Goal: Task Accomplishment & Management: Use online tool/utility

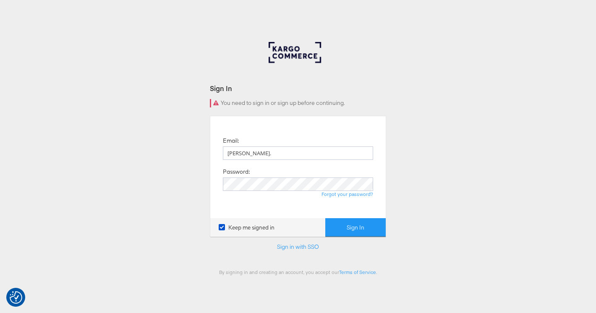
type input "[PERSON_NAME][EMAIL_ADDRESS][DOMAIN_NAME]"
click at [325, 218] on button "Sign In" at bounding box center [355, 227] width 60 height 19
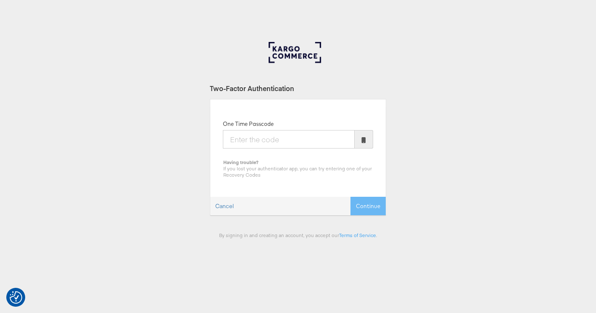
click at [269, 144] on input "One Time Passcode" at bounding box center [289, 139] width 132 height 18
type input "648285"
click at [350, 197] on button "Continue" at bounding box center [367, 206] width 35 height 19
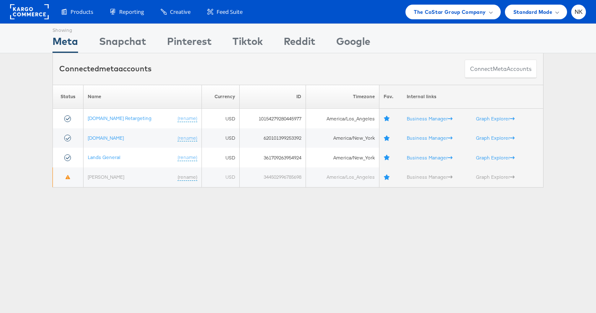
click at [339, 17] on div "Products Product Catalogs Enhance Your Product Catalog, Map Them to Publishers,…" at bounding box center [319, 12] width 533 height 15
click at [419, 10] on span "The CoStar Group Company" at bounding box center [450, 12] width 72 height 9
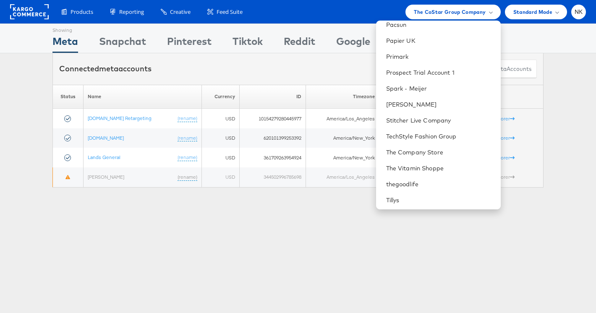
scroll to position [787, 0]
click at [345, 76] on div "Connected meta accounts Connect meta Accounts" at bounding box center [297, 68] width 491 height 31
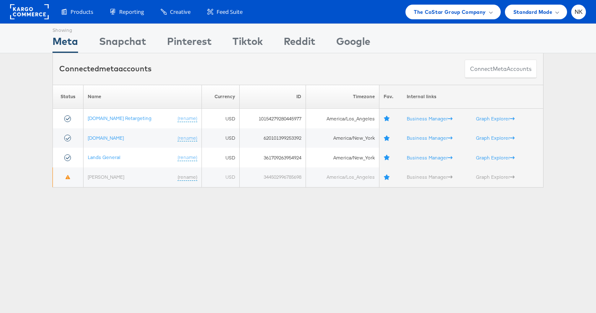
click at [315, 29] on div "Showing" at bounding box center [299, 29] width 31 height 10
click at [469, 13] on span "The CoStar Group Company" at bounding box center [450, 12] width 72 height 9
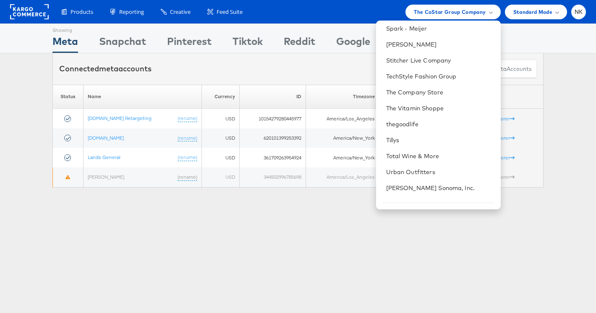
scroll to position [867, 0]
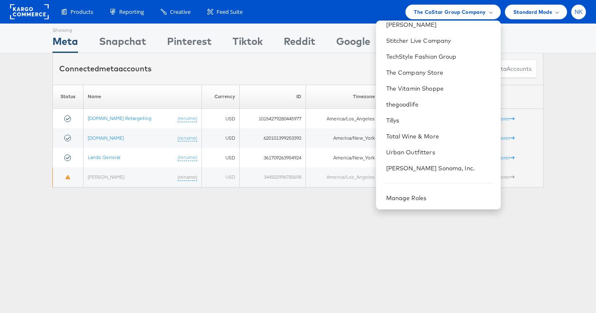
click at [575, 16] on div "NK" at bounding box center [578, 12] width 15 height 15
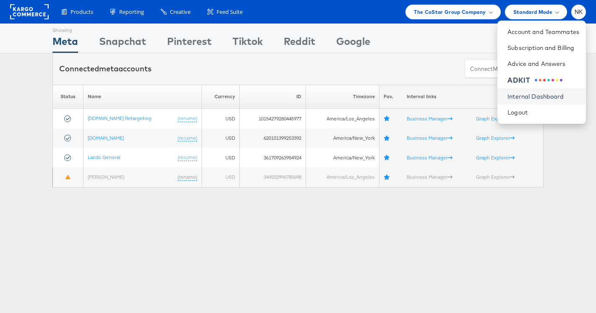
click at [525, 94] on link "Internal Dashboard" at bounding box center [543, 96] width 72 height 8
click at [278, 11] on div "Products Product Catalogs Enhance Your Product Catalog, Map Them to Publishers,…" at bounding box center [319, 12] width 533 height 15
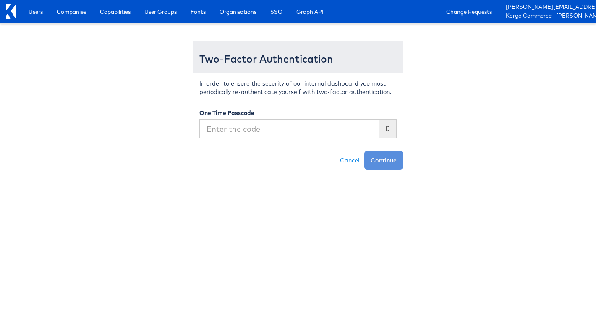
click at [223, 134] on input "text" at bounding box center [289, 128] width 180 height 19
type input "194830"
click at [364, 151] on button "Continue" at bounding box center [383, 160] width 39 height 18
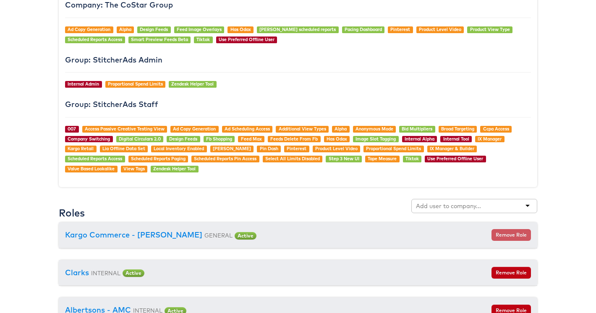
scroll to position [768, 0]
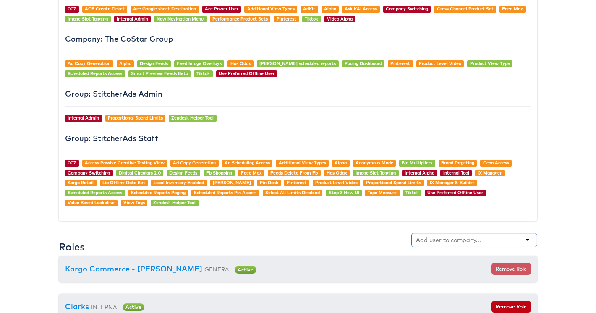
click at [461, 241] on input "text" at bounding box center [449, 240] width 66 height 8
type input "door"
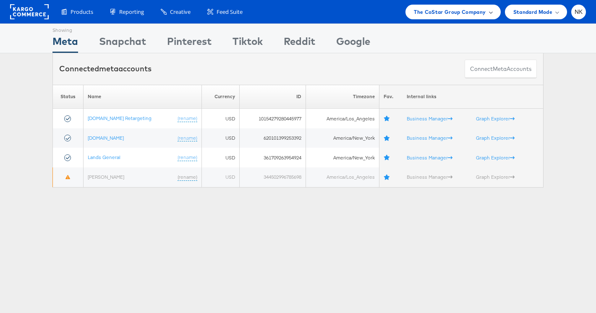
click at [449, 10] on span "The CoStar Group Company" at bounding box center [450, 12] width 72 height 9
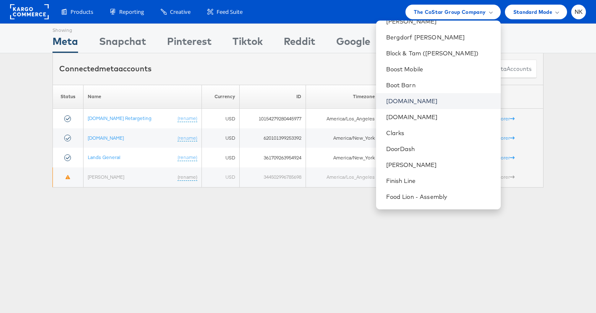
scroll to position [241, 0]
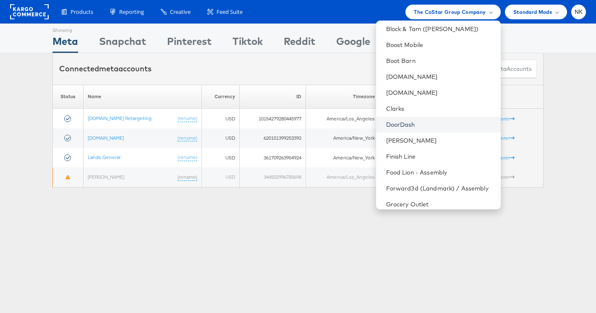
click at [408, 124] on link "DoorDash" at bounding box center [440, 124] width 108 height 8
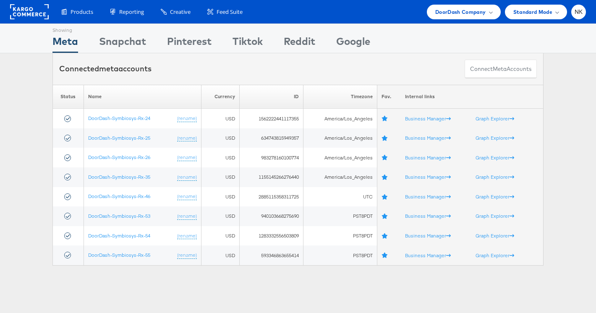
click at [240, 65] on div "Connected meta accounts Connect meta Accounts" at bounding box center [297, 68] width 491 height 31
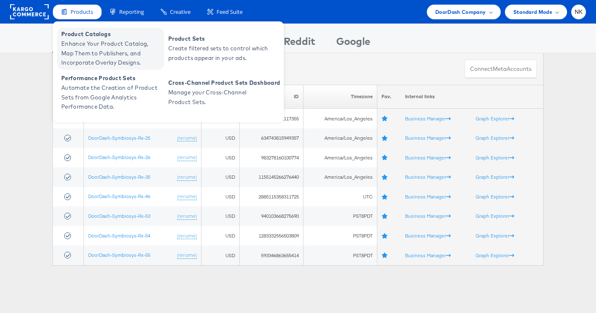
click at [78, 52] on span "Enhance Your Product Catalog, Map Them to Publishers, and Incorporate Overlay D…" at bounding box center [111, 53] width 101 height 29
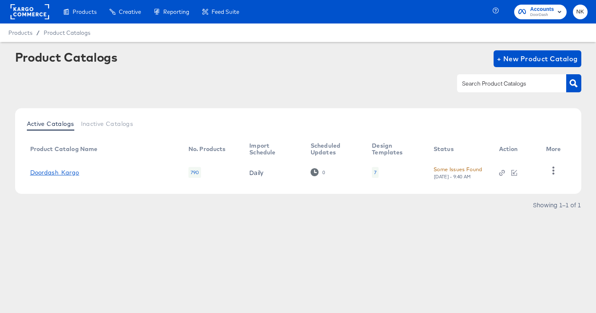
click at [64, 170] on link "Doordash_Kargo" at bounding box center [54, 172] width 49 height 7
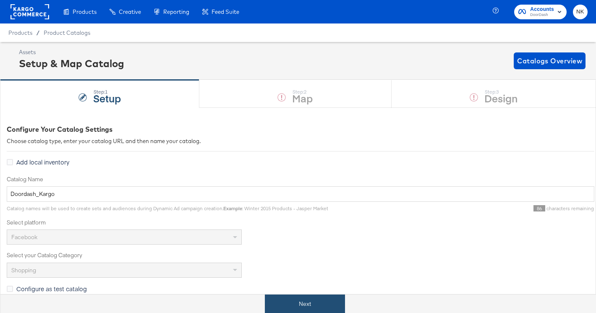
click at [302, 301] on button "Next" at bounding box center [305, 304] width 80 height 19
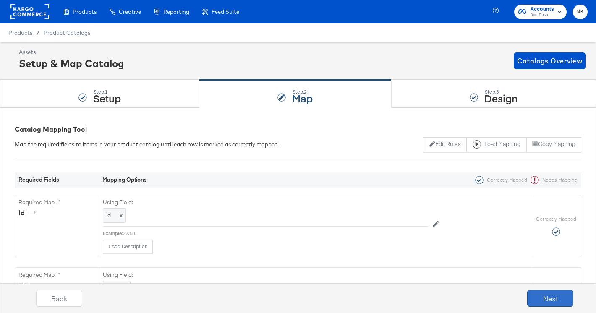
click at [537, 299] on button "Next" at bounding box center [550, 298] width 46 height 17
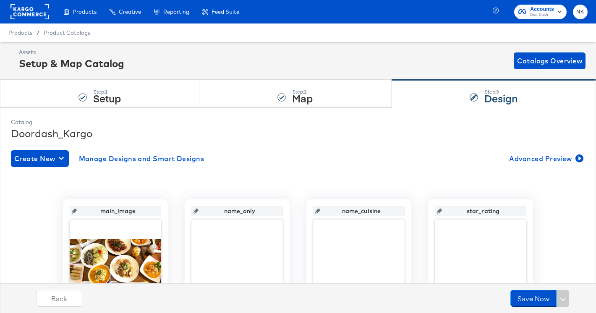
click at [41, 14] on rect at bounding box center [29, 11] width 39 height 15
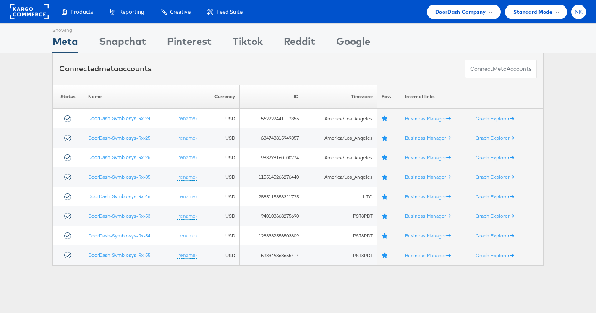
click at [579, 14] on span "NK" at bounding box center [579, 11] width 8 height 5
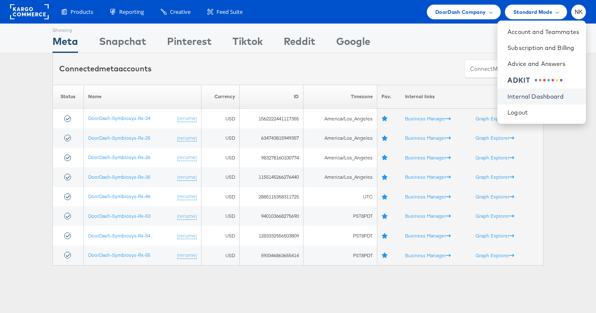
click at [522, 94] on link "Internal Dashboard" at bounding box center [543, 96] width 72 height 8
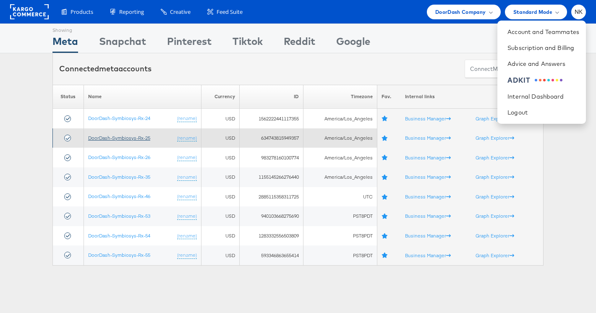
click at [145, 138] on link "DoorDash-Symbiosys-Rx-25" at bounding box center [119, 138] width 62 height 6
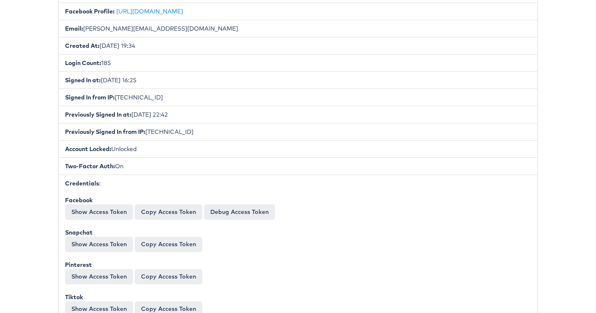
scroll to position [181, 0]
click at [143, 212] on button "Copy Access Token" at bounding box center [169, 211] width 68 height 15
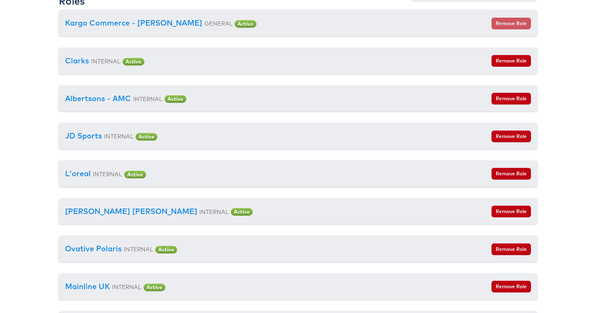
scroll to position [1111, 0]
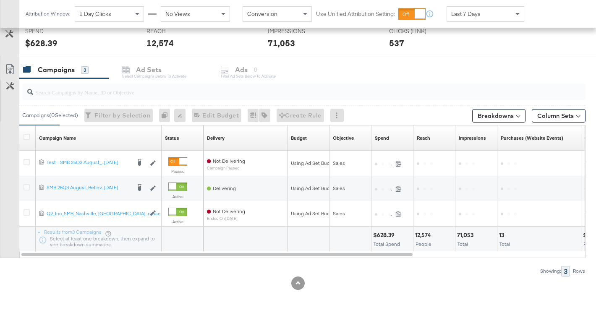
scroll to position [324, 0]
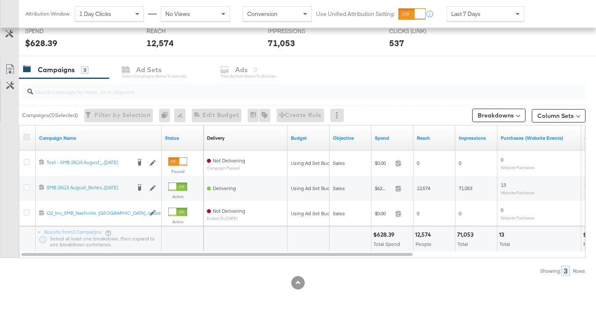
click at [28, 136] on icon at bounding box center [27, 137] width 6 height 6
click at [0, 0] on input "checkbox" at bounding box center [0, 0] width 0 height 0
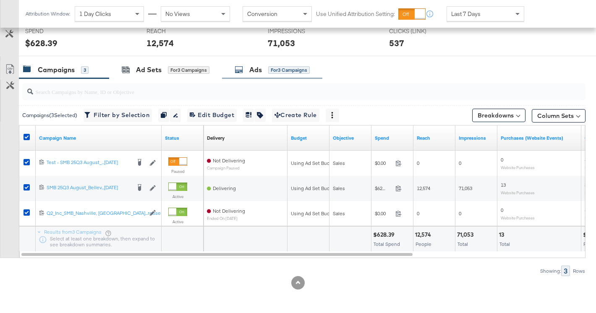
click at [247, 72] on div "Ads for 3 Campaigns" at bounding box center [272, 70] width 75 height 10
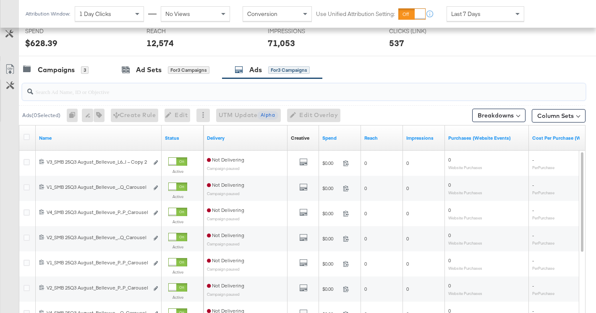
click at [133, 89] on input "search" at bounding box center [284, 88] width 502 height 16
paste input "634743815949357"
type input "634743815949357"
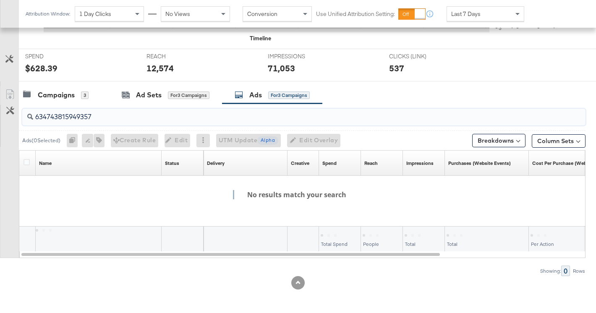
scroll to position [298, 0]
drag, startPoint x: 138, startPoint y: 118, endPoint x: 5, endPoint y: 119, distance: 133.5
click at [5, 119] on div "634743815949357 Ads ( 0 Selected) 0 Rename 0 ads Tags for 0 campaigns Create Ru…" at bounding box center [292, 190] width 585 height 172
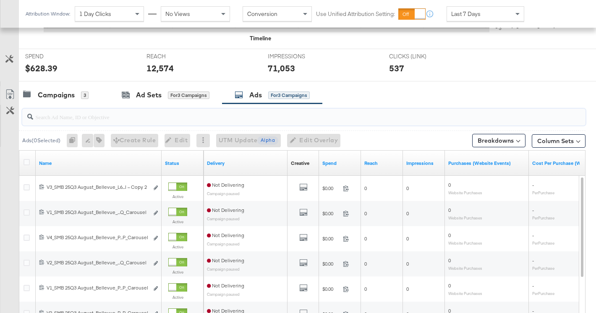
scroll to position [324, 0]
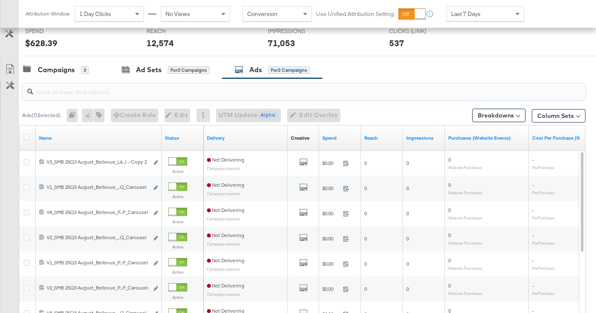
click at [171, 91] on input "search" at bounding box center [284, 88] width 502 height 16
paste input "120235831557810749"
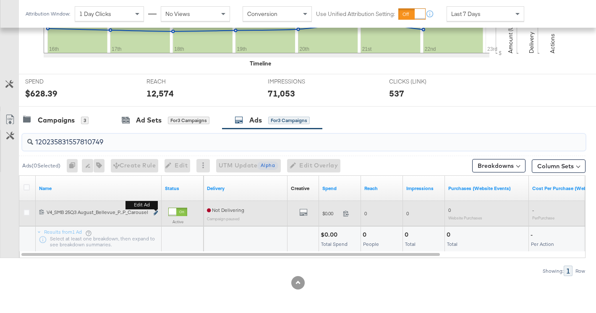
type input "120235831557810749"
click at [157, 214] on icon "link" at bounding box center [156, 213] width 4 height 5
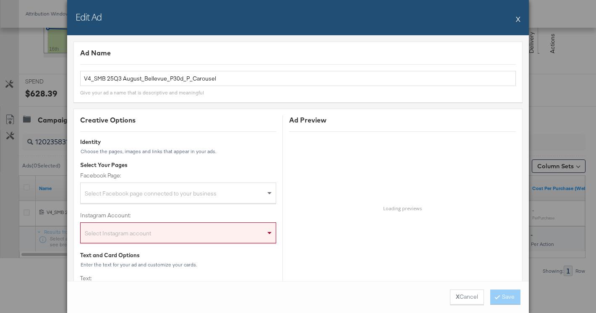
click at [247, 198] on div "Select Facebook page connected to your business" at bounding box center [178, 194] width 195 height 17
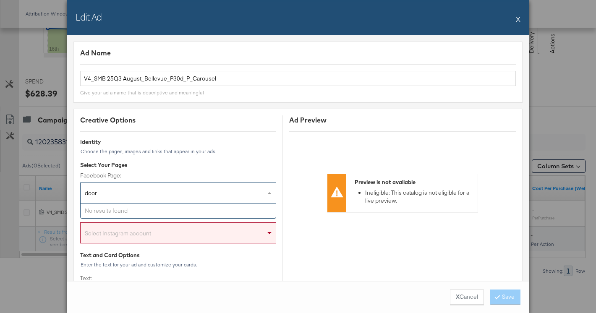
type input "door"
click at [350, 157] on div "Ad Preview Preview is not available Ineligible: This catalog is not eligible fo…" at bounding box center [402, 163] width 239 height 97
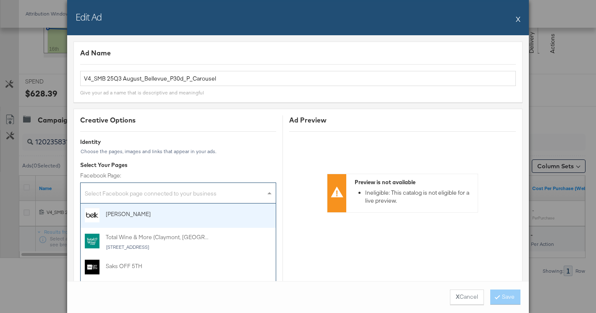
click at [249, 192] on div "Select Facebook page connected to your business" at bounding box center [178, 194] width 195 height 17
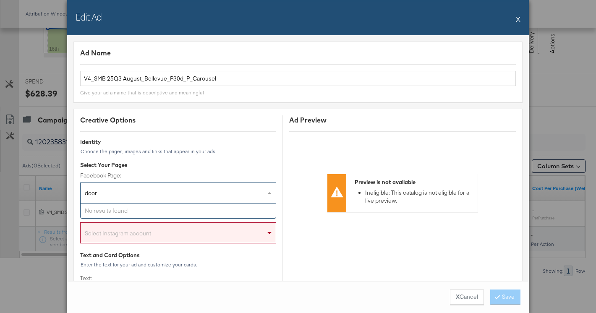
type input "door"
click at [518, 23] on button "X" at bounding box center [518, 18] width 5 height 17
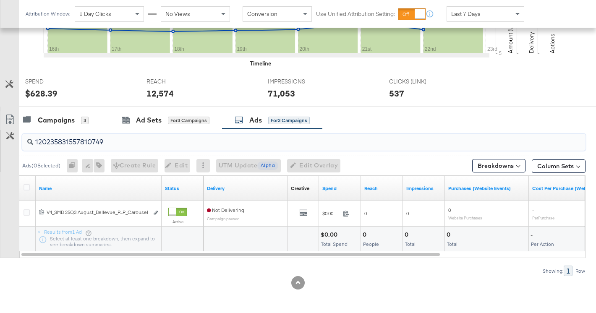
drag, startPoint x: 108, startPoint y: 141, endPoint x: 8, endPoint y: 83, distance: 115.7
click at [6, 129] on div "120235831557810749 Ads ( 0 Selected) 0 Rename 0 ads Tags for 0 campaigns Create…" at bounding box center [292, 202] width 585 height 147
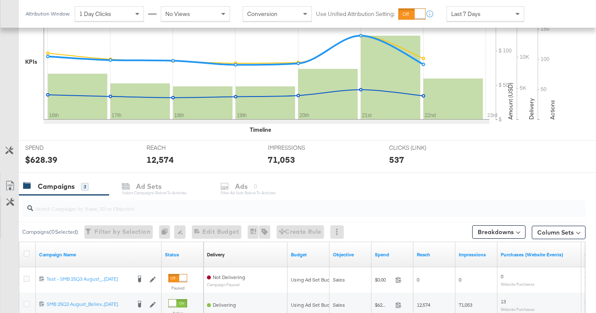
scroll to position [225, 0]
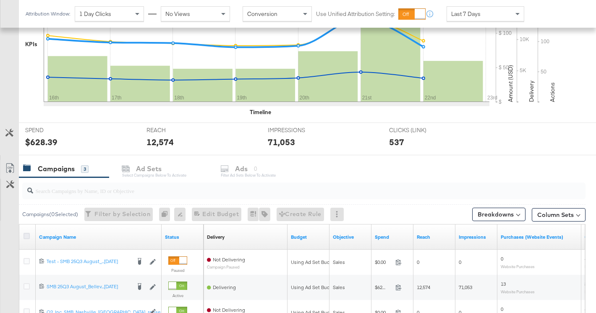
click at [27, 234] on icon at bounding box center [27, 236] width 6 height 6
click at [0, 0] on input "checkbox" at bounding box center [0, 0] width 0 height 0
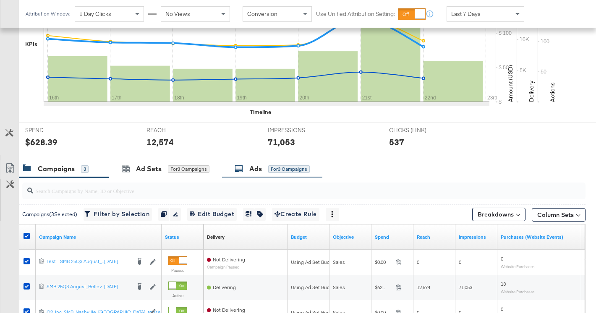
click at [249, 170] on div "Ads for 3 Campaigns" at bounding box center [272, 169] width 75 height 10
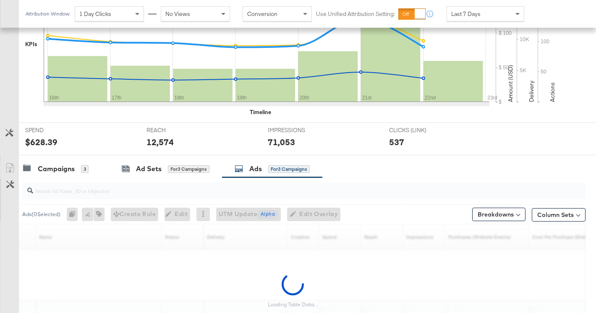
click at [86, 191] on input "search" at bounding box center [284, 187] width 502 height 16
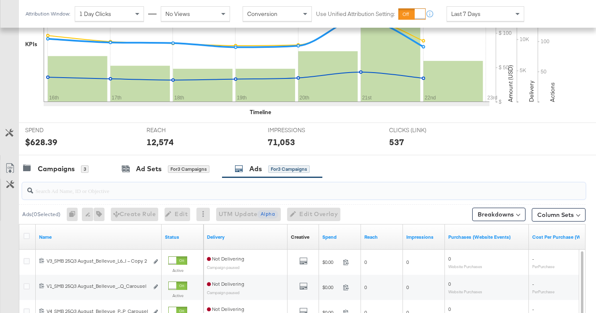
paste input "120235831557810749"
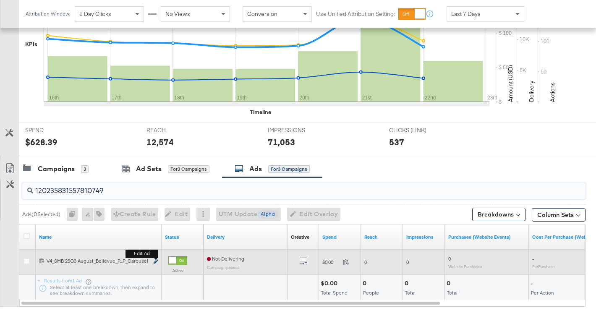
type input "120235831557810749"
click at [157, 262] on icon "link" at bounding box center [156, 261] width 4 height 5
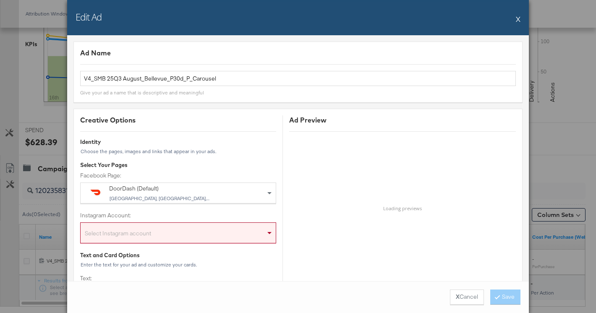
click at [178, 193] on div "DoorDash (Default) San Francisco, CA, United States" at bounding box center [177, 193] width 136 height 17
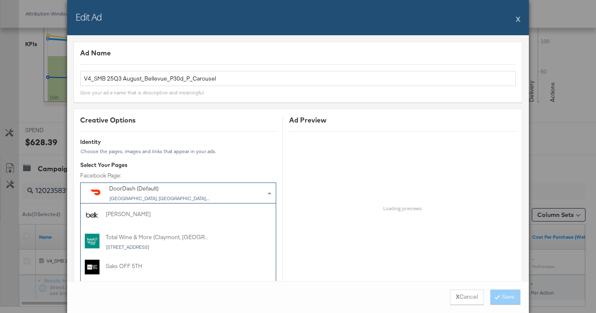
scroll to position [542, 0]
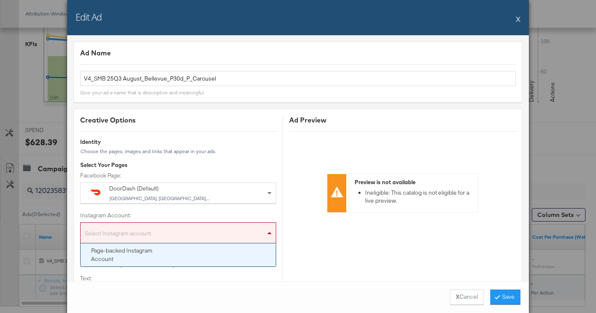
click at [168, 227] on div "Select Instagram account" at bounding box center [178, 234] width 195 height 17
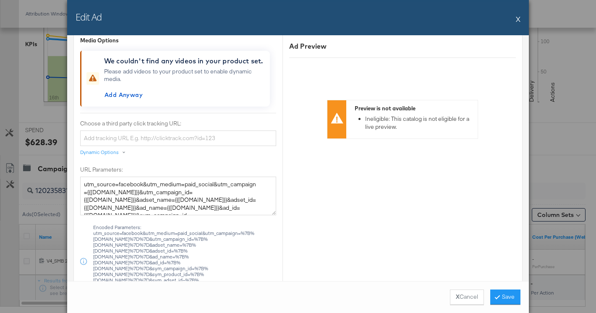
scroll to position [695, 0]
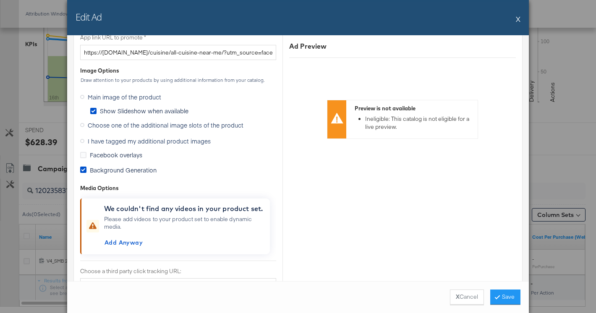
click at [116, 139] on span "I have tagged my additional product images" at bounding box center [149, 141] width 123 height 8
click at [0, 0] on input "I have tagged my additional product images" at bounding box center [0, 0] width 0 height 0
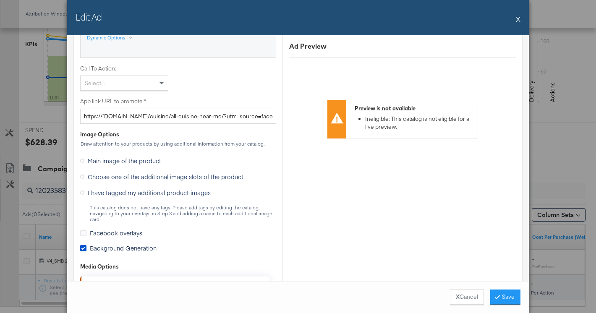
scroll to position [656, 0]
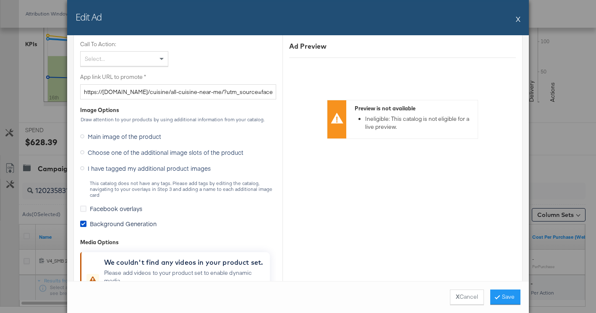
click at [126, 154] on span "Choose one of the additional image slots of the product" at bounding box center [166, 152] width 156 height 8
click at [0, 0] on input "Choose one of the additional image slots of the product" at bounding box center [0, 0] width 0 height 0
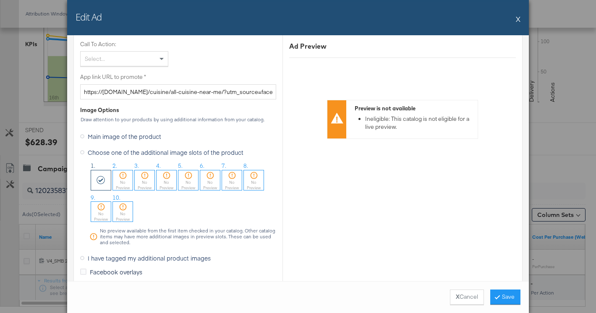
click at [99, 256] on span "I have tagged my additional product images" at bounding box center [149, 258] width 123 height 8
click at [0, 0] on input "I have tagged my additional product images" at bounding box center [0, 0] width 0 height 0
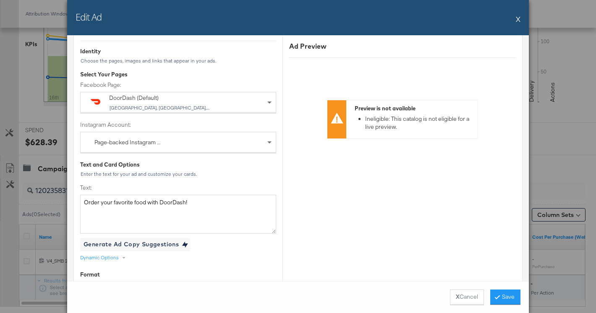
scroll to position [0, 0]
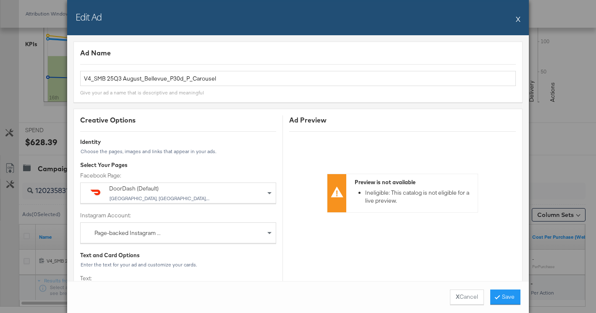
click at [517, 17] on button "X" at bounding box center [518, 18] width 5 height 17
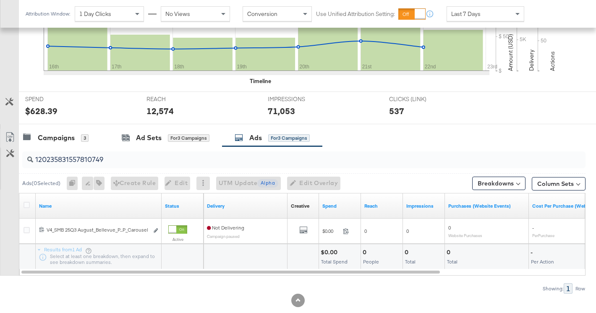
scroll to position [273, 0]
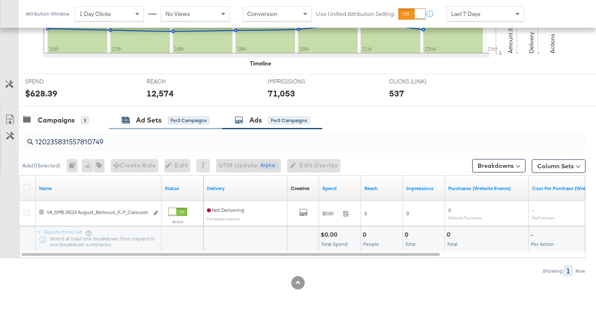
click at [152, 116] on div "Ad Sets" at bounding box center [149, 120] width 26 height 10
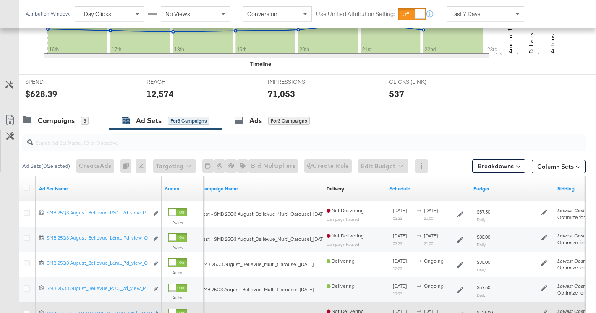
scroll to position [202, 0]
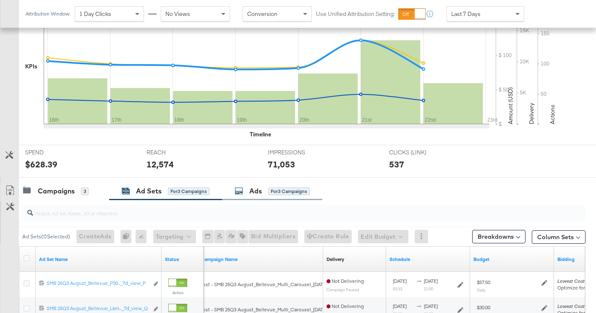
click at [250, 197] on div "Ads for 3 Campaigns" at bounding box center [272, 191] width 100 height 18
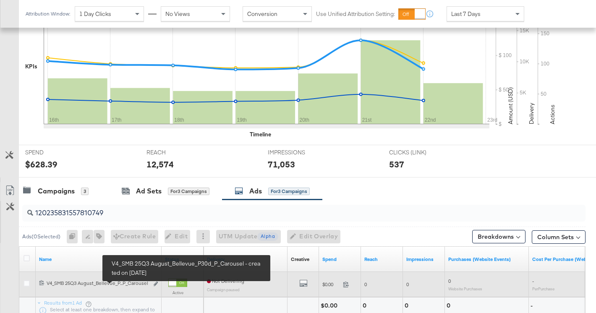
scroll to position [273, 0]
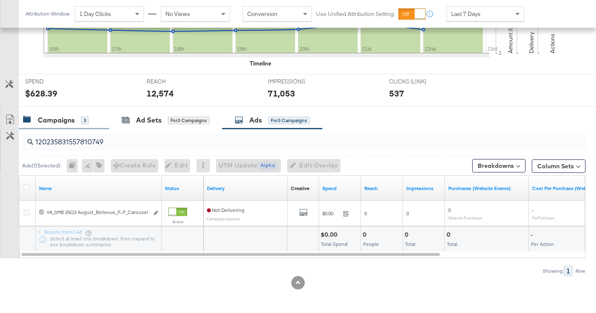
click at [71, 125] on div "Campaigns 3" at bounding box center [64, 120] width 90 height 18
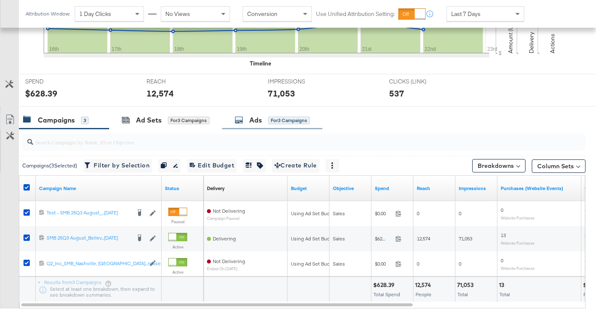
click at [265, 128] on div "Ads for 3 Campaigns" at bounding box center [272, 120] width 100 height 18
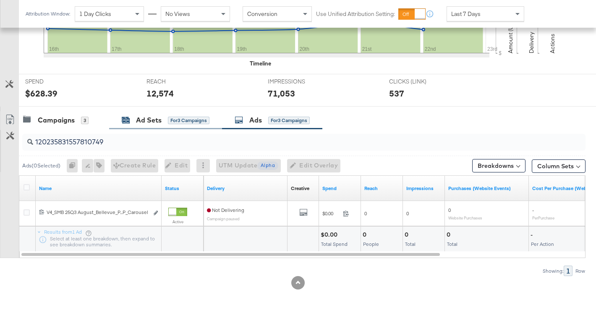
click at [133, 121] on div "Ad Sets for 3 Campaigns" at bounding box center [166, 120] width 88 height 10
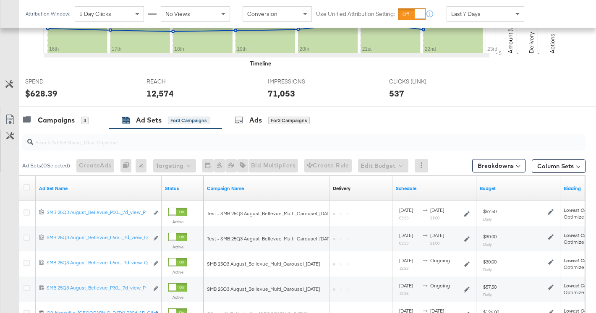
click at [138, 142] on input "search" at bounding box center [284, 139] width 502 height 16
paste input "120235831045450749"
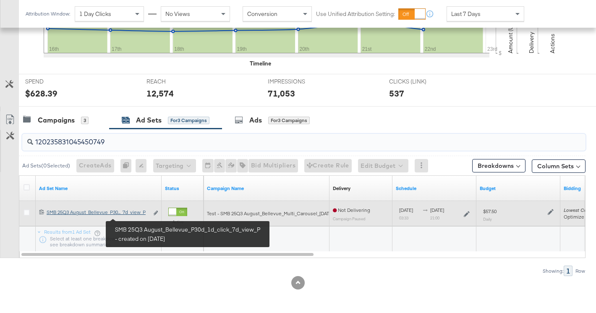
type input "120235831045450749"
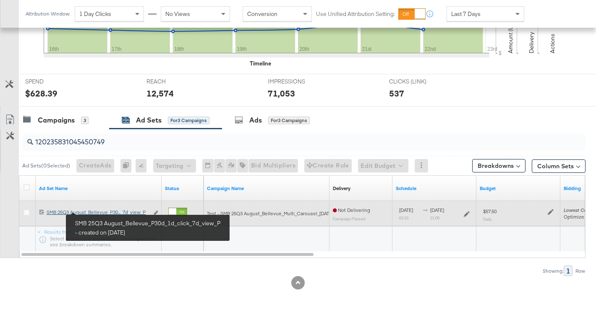
click at [137, 217] on link "SMB 25Q3 August_Bellevue_P30d_1d_click_7d_view_P SMB 25Q3 August_Bellevue_P30..…" at bounding box center [98, 213] width 102 height 9
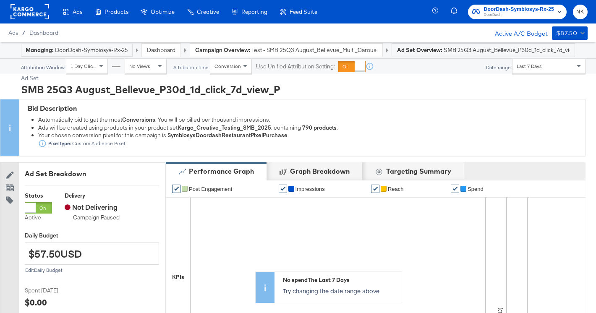
scroll to position [451, 0]
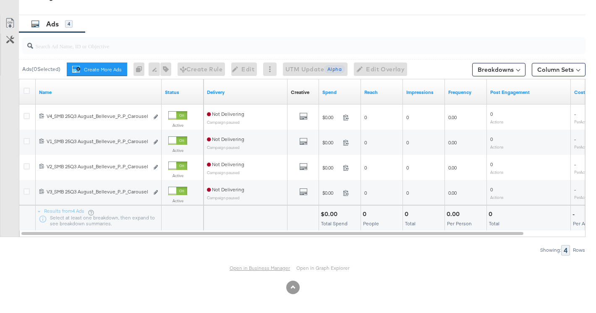
click at [244, 269] on link "Open in Business Manager" at bounding box center [260, 268] width 60 height 7
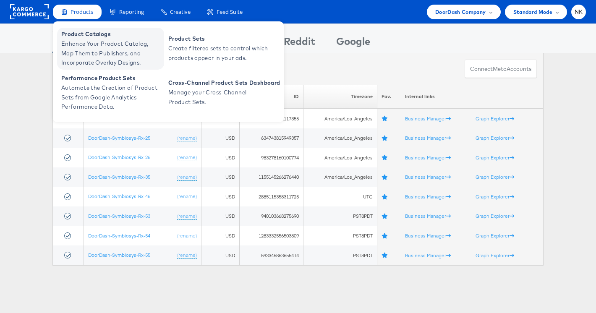
click at [85, 37] on span "Product Catalogs" at bounding box center [111, 34] width 101 height 10
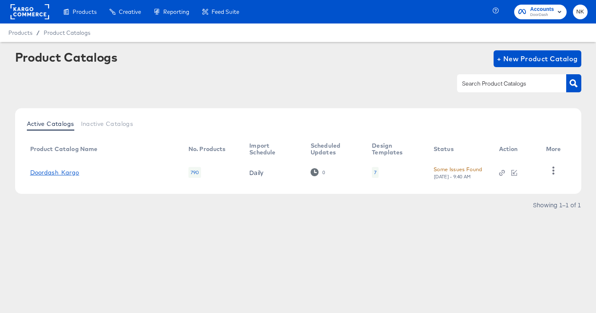
click at [67, 173] on link "Doordash_Kargo" at bounding box center [54, 172] width 49 height 7
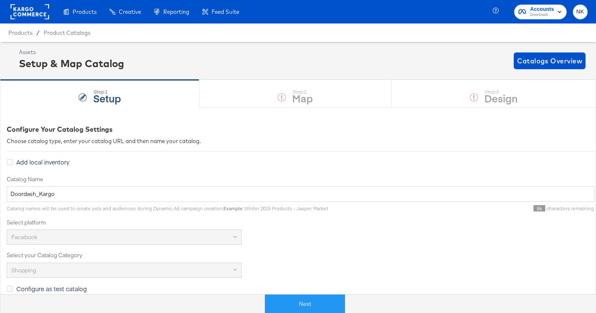
click at [30, 13] on rect at bounding box center [29, 11] width 39 height 15
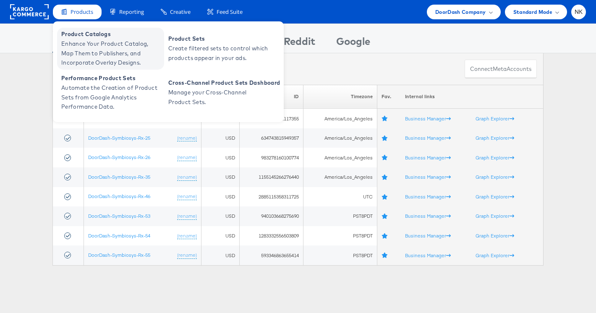
click at [94, 44] on span "Enhance Your Product Catalog, Map Them to Publishers, and Incorporate Overlay D…" at bounding box center [111, 53] width 101 height 29
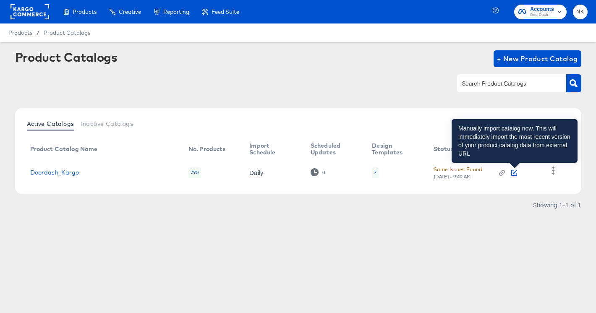
click at [513, 172] on icon "button" at bounding box center [514, 173] width 6 height 6
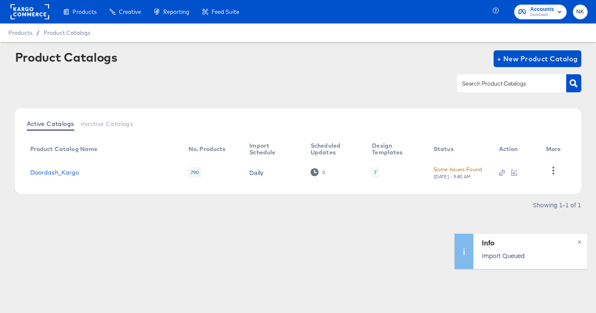
click at [456, 120] on div "Active Catalogs Inactive Catalogs" at bounding box center [298, 125] width 549 height 16
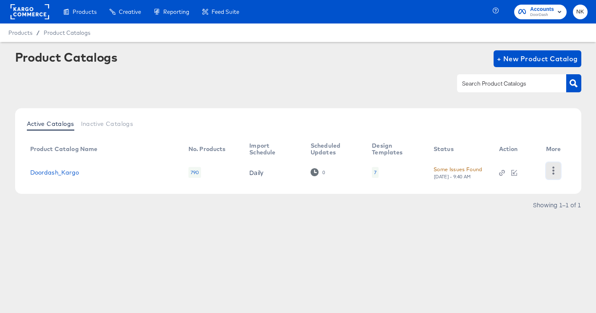
click at [555, 172] on icon "button" at bounding box center [553, 171] width 8 height 8
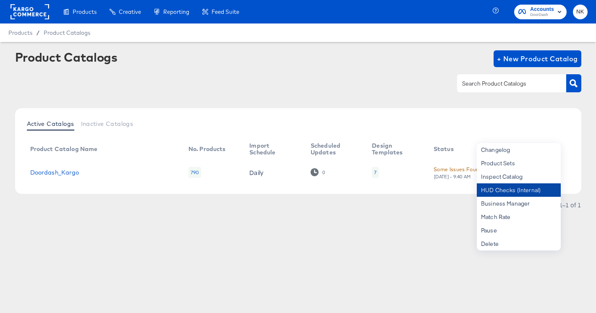
click at [512, 191] on div "HUD Checks (Internal)" at bounding box center [519, 189] width 84 height 13
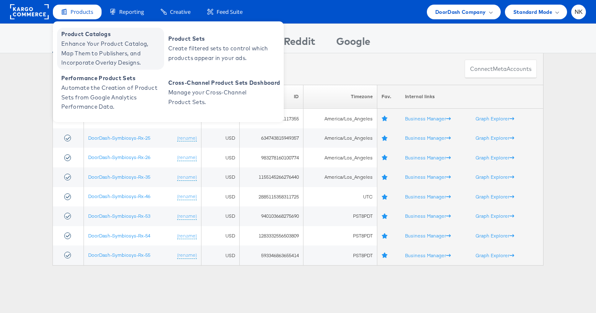
click at [88, 41] on span "Enhance Your Product Catalog, Map Them to Publishers, and Incorporate Overlay D…" at bounding box center [111, 53] width 101 height 29
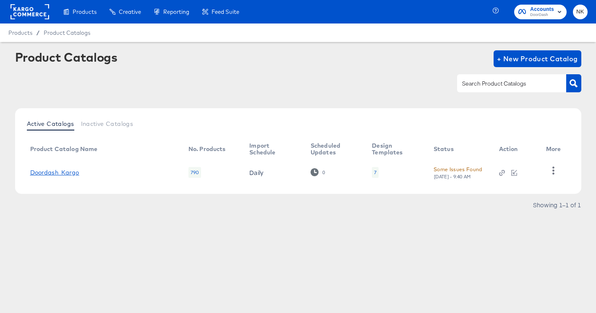
click at [39, 170] on link "Doordash_Kargo" at bounding box center [54, 172] width 49 height 7
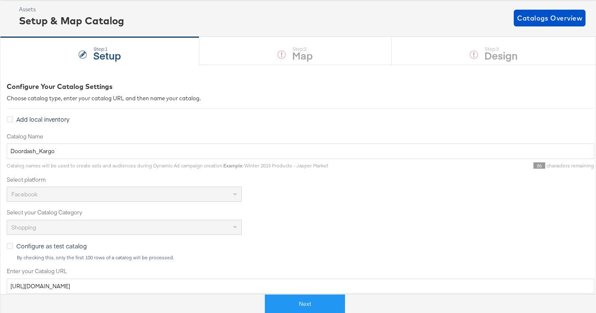
scroll to position [61, 0]
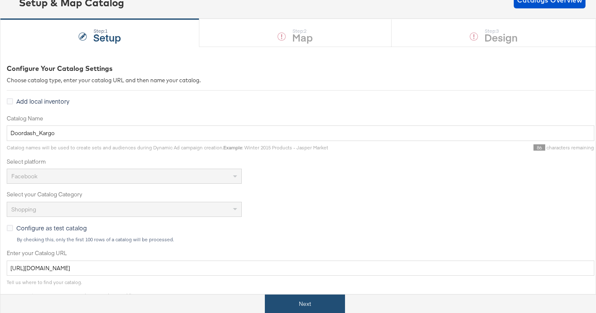
click at [288, 303] on button "Next" at bounding box center [305, 304] width 80 height 19
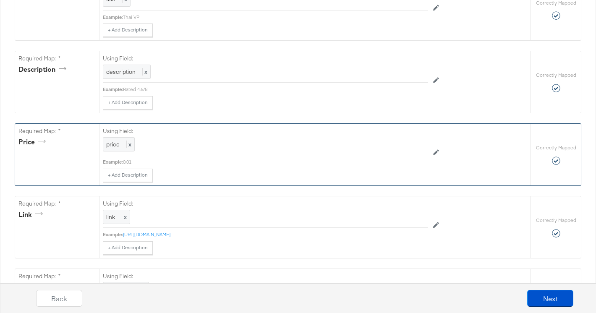
scroll to position [0, 0]
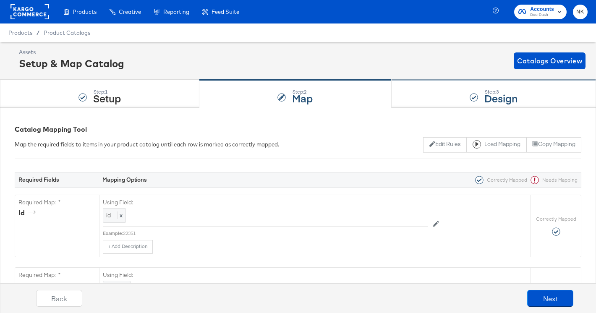
click at [441, 107] on div "Step: 3 Design" at bounding box center [494, 94] width 204 height 28
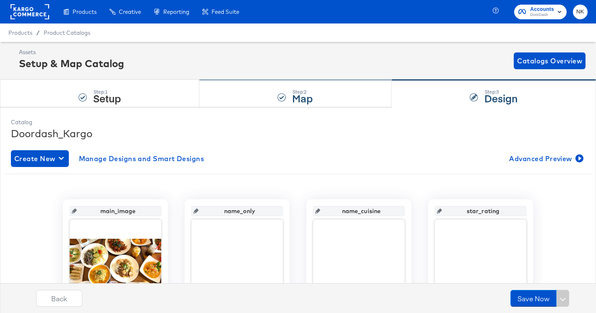
click at [295, 107] on div "Step: 2 Map" at bounding box center [295, 94] width 192 height 28
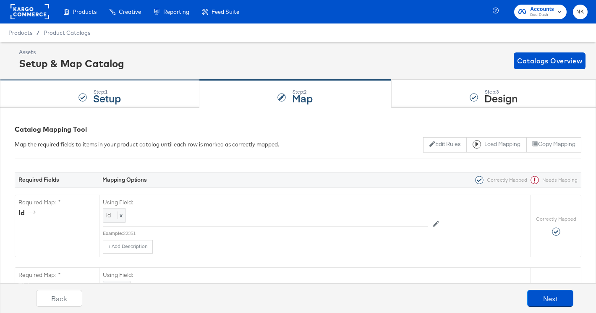
click at [157, 98] on div "Step: 1 Setup" at bounding box center [99, 94] width 199 height 28
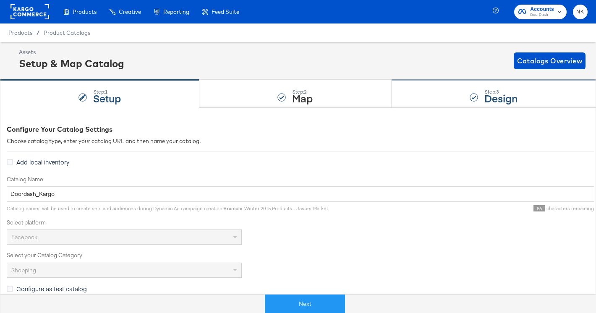
click at [419, 97] on div "Step: 3 Design" at bounding box center [494, 94] width 204 height 28
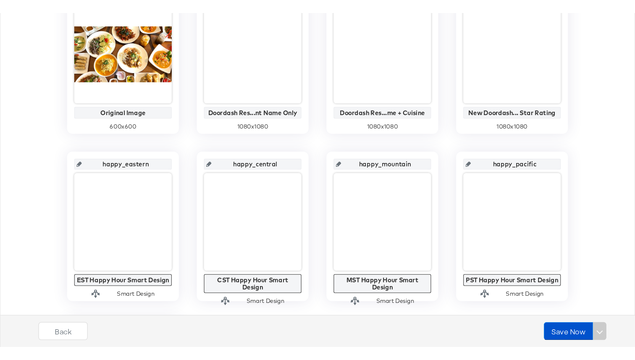
scroll to position [197, 0]
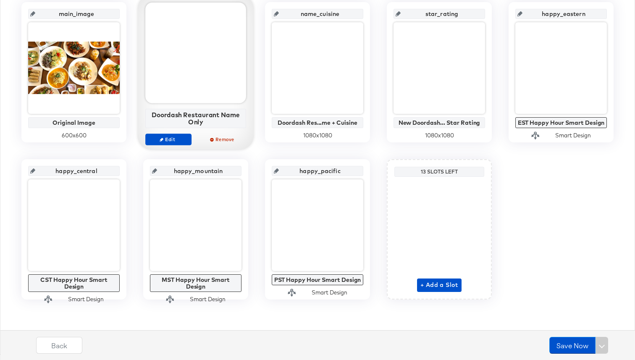
click at [166, 145] on div "Edit Remove" at bounding box center [195, 142] width 101 height 19
click at [165, 138] on span "Edit" at bounding box center [168, 139] width 39 height 6
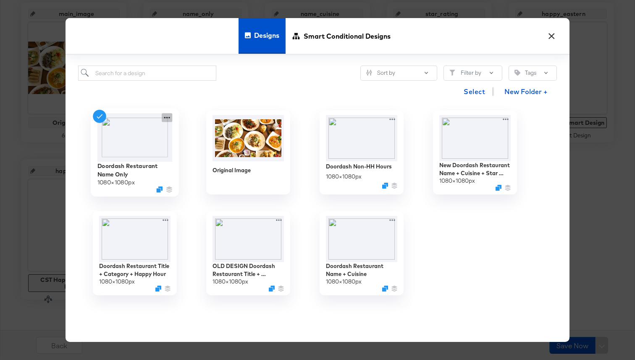
click at [165, 121] on icon at bounding box center [167, 117] width 10 height 9
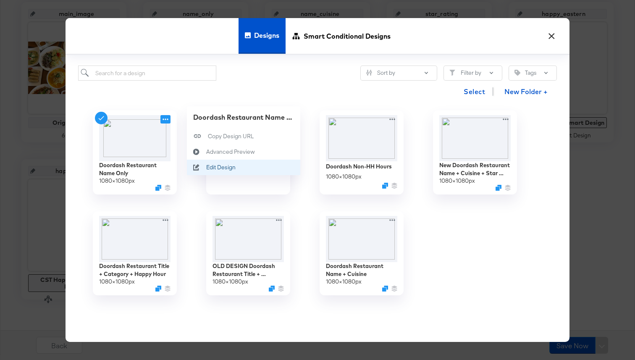
click at [206, 167] on div "Edit Design Edit Design" at bounding box center [206, 167] width 0 height 0
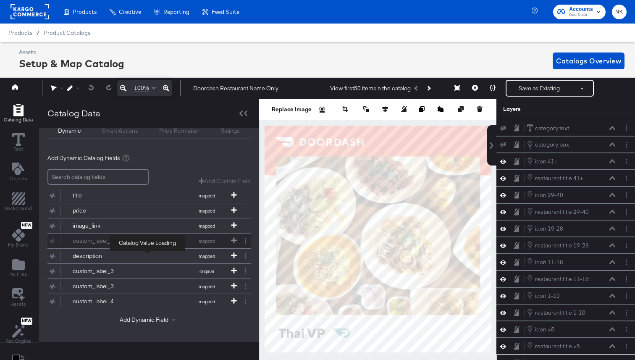
scroll to position [0, 0]
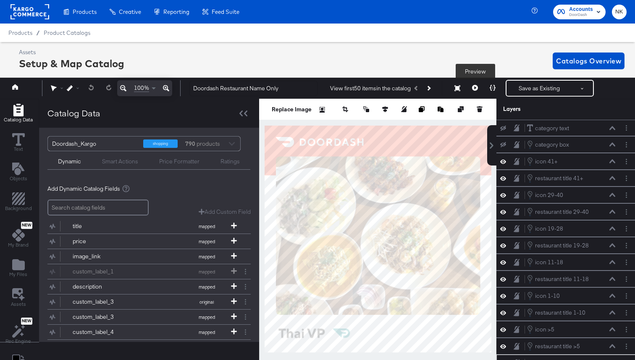
click at [472, 88] on button at bounding box center [475, 88] width 18 height 17
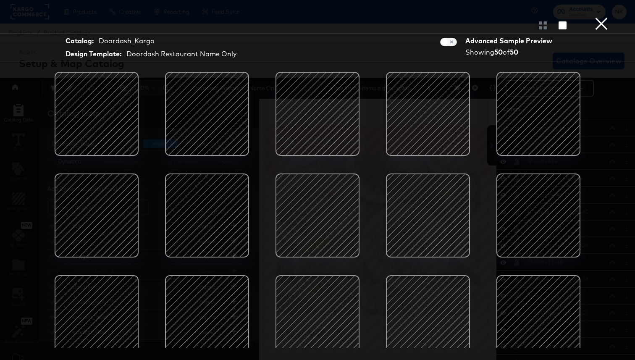
click at [596, 17] on button "×" at bounding box center [601, 8] width 17 height 17
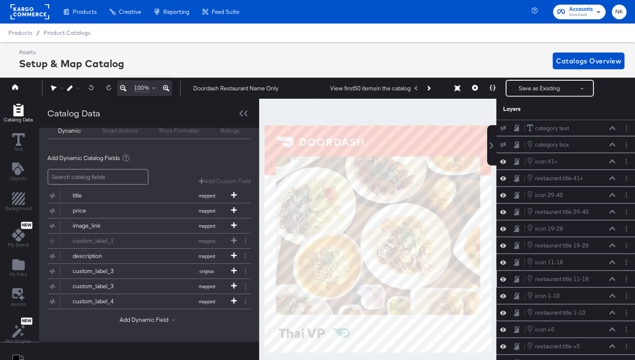
scroll to position [19, 0]
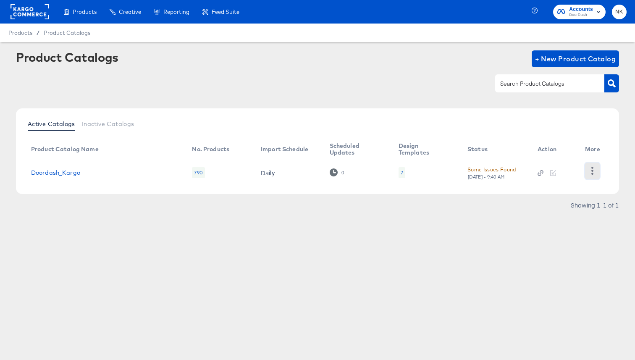
click at [594, 170] on icon "button" at bounding box center [592, 171] width 8 height 8
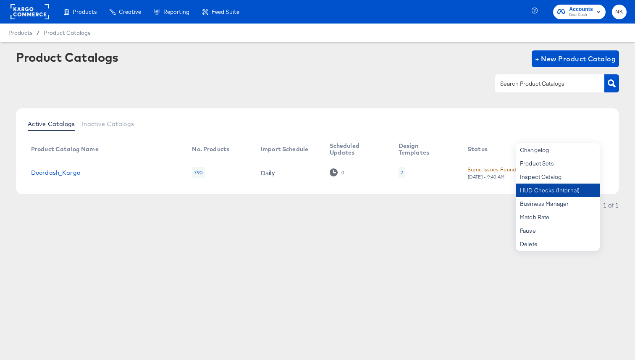
click at [563, 188] on div "HUD Checks (Internal)" at bounding box center [557, 189] width 84 height 13
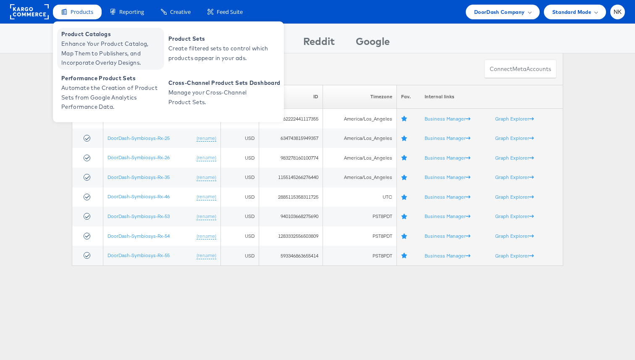
click at [94, 37] on span "Product Catalogs" at bounding box center [111, 34] width 101 height 10
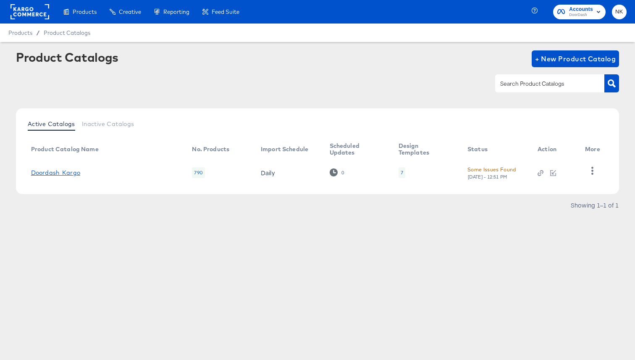
click at [72, 171] on link "Doordash_Kargo" at bounding box center [55, 172] width 49 height 7
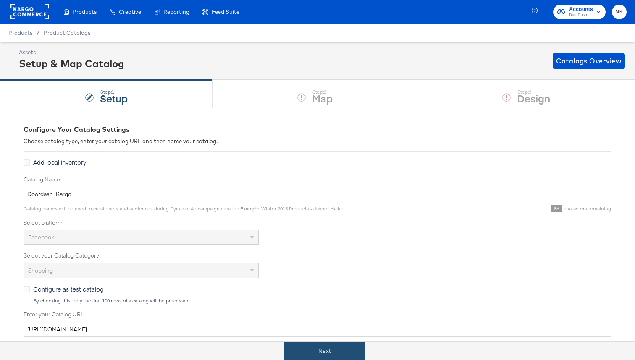
click at [300, 351] on button "Next" at bounding box center [324, 350] width 80 height 19
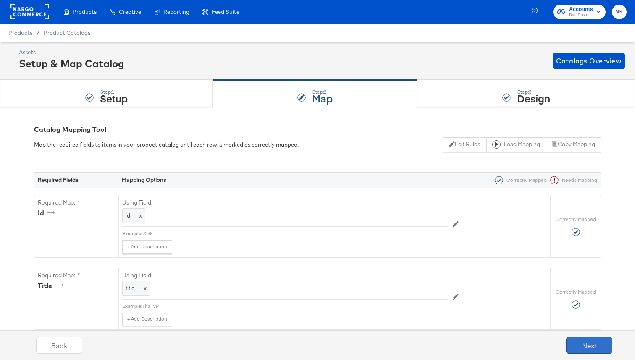
click at [568, 343] on button "Next" at bounding box center [589, 345] width 46 height 17
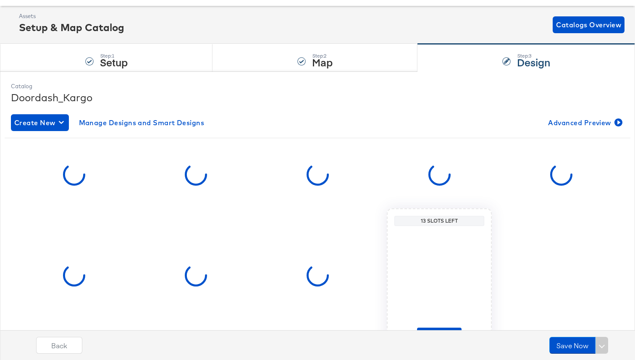
scroll to position [37, 0]
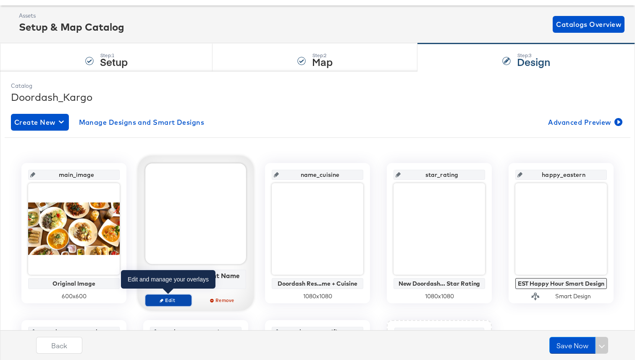
click at [178, 297] on span "Edit" at bounding box center [168, 300] width 39 height 6
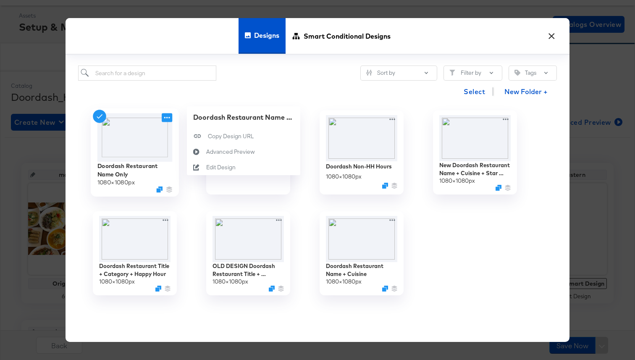
click at [167, 120] on icon at bounding box center [167, 117] width 10 height 9
click at [206, 167] on div "Edit Design Edit Design" at bounding box center [206, 167] width 0 height 0
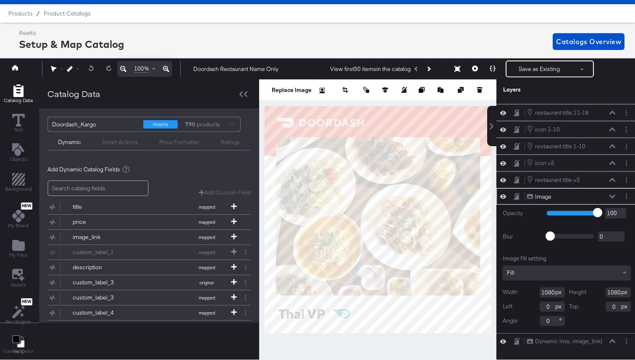
scroll to position [19, 0]
click at [554, 291] on input "1080" at bounding box center [551, 292] width 25 height 10
type input "1081"
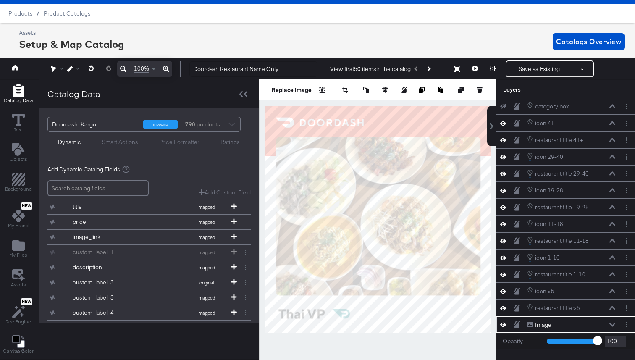
click at [457, 340] on div at bounding box center [377, 219] width 237 height 280
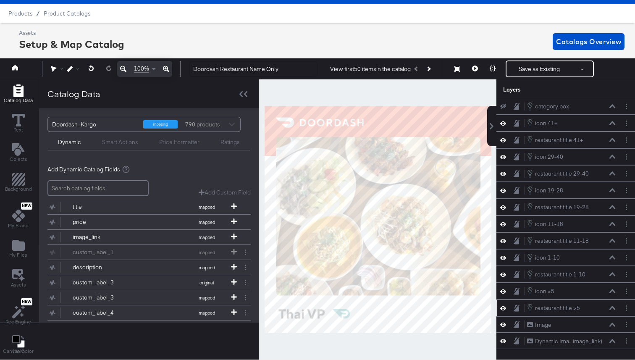
scroll to position [19, 2]
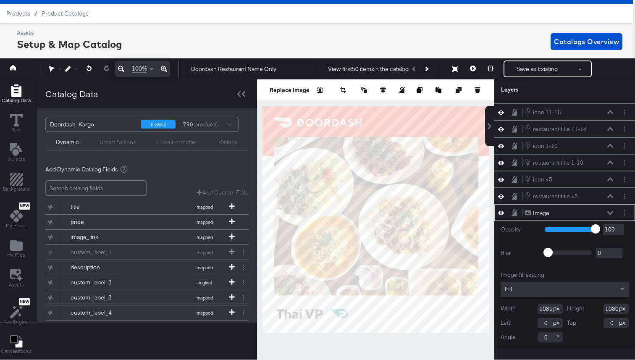
click at [551, 308] on input "1081" at bounding box center [549, 308] width 25 height 10
type input "1080"
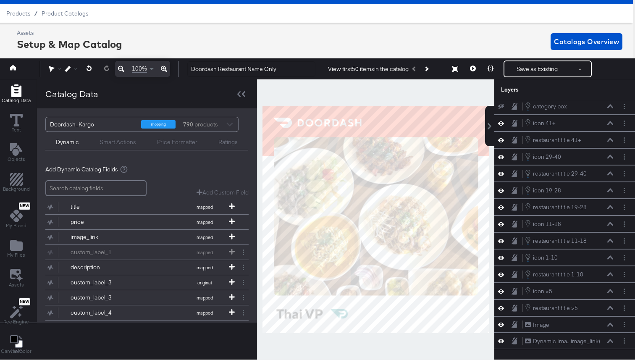
scroll to position [19, 0]
click at [476, 343] on div at bounding box center [375, 219] width 237 height 280
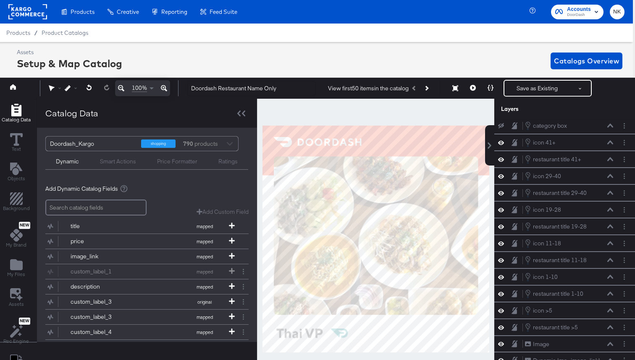
scroll to position [19, 2]
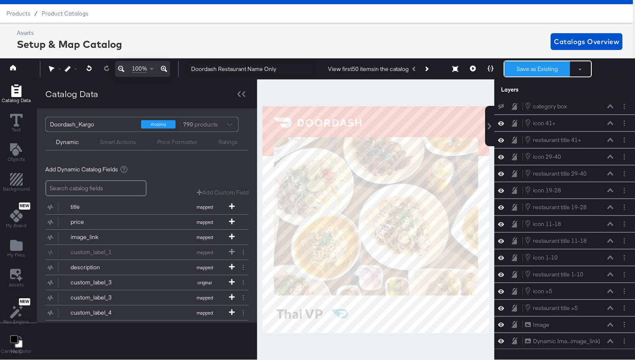
click at [540, 73] on button "Save as Existing" at bounding box center [536, 68] width 65 height 15
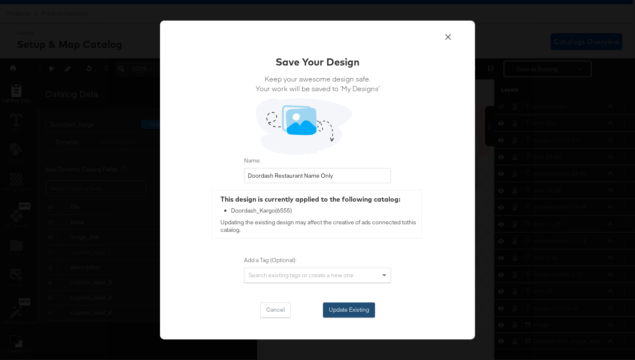
click at [358, 310] on button "Update Existing" at bounding box center [349, 309] width 52 height 15
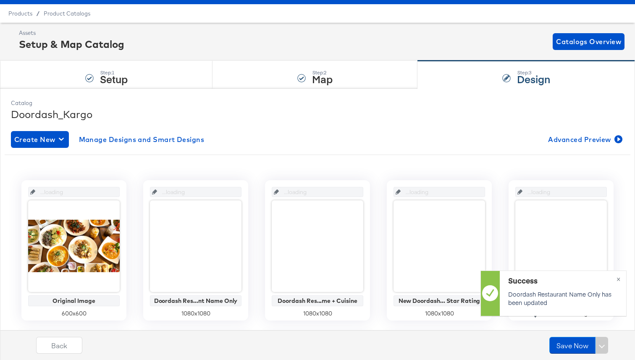
scroll to position [19, 0]
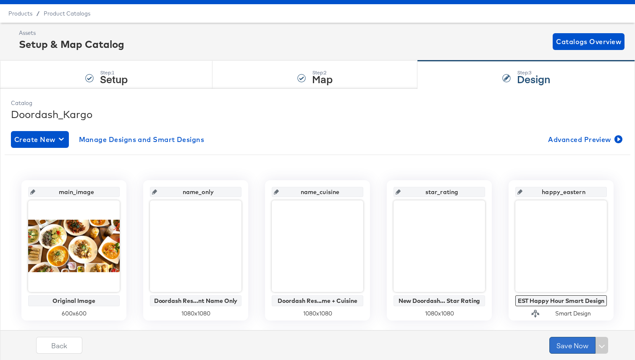
click at [570, 346] on button "Save Now" at bounding box center [572, 345] width 46 height 17
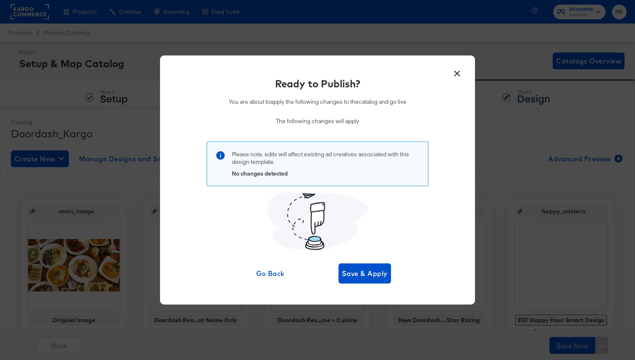
click at [458, 74] on button "×" at bounding box center [456, 71] width 15 height 15
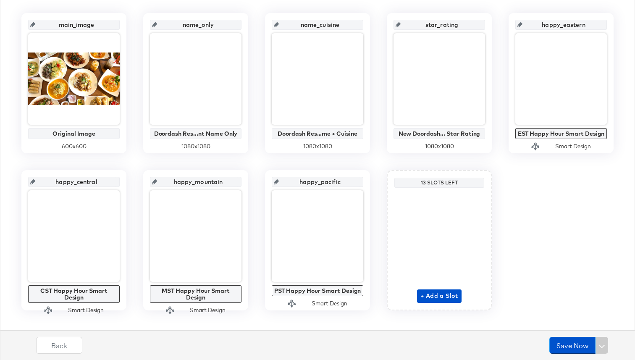
scroll to position [197, 0]
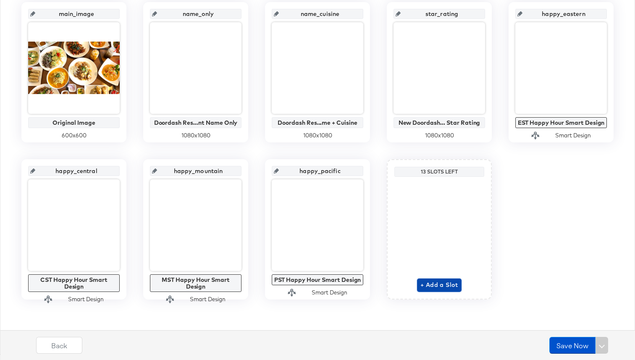
click at [431, 280] on span "+ Add a Slot" at bounding box center [439, 285] width 38 height 10
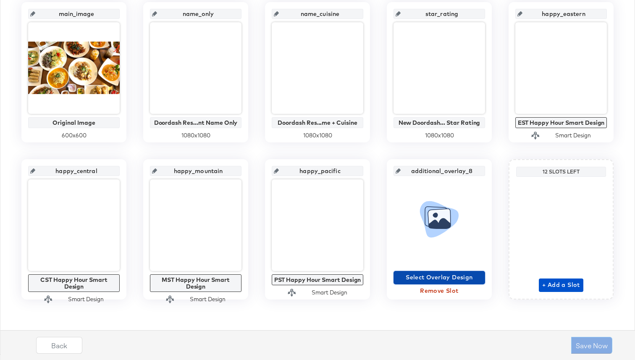
click at [431, 279] on span "Select Overlay Design" at bounding box center [439, 277] width 85 height 10
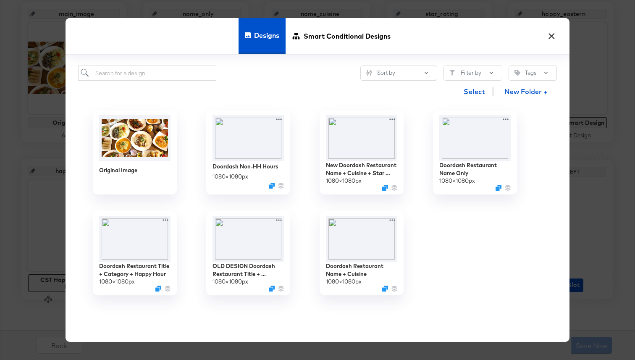
click at [549, 39] on button "×" at bounding box center [550, 33] width 15 height 15
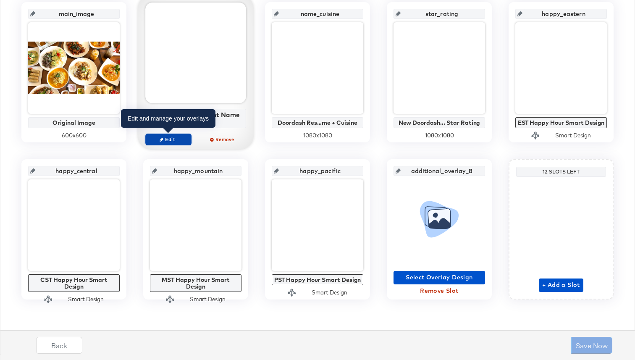
click at [177, 139] on span "Edit" at bounding box center [168, 139] width 39 height 6
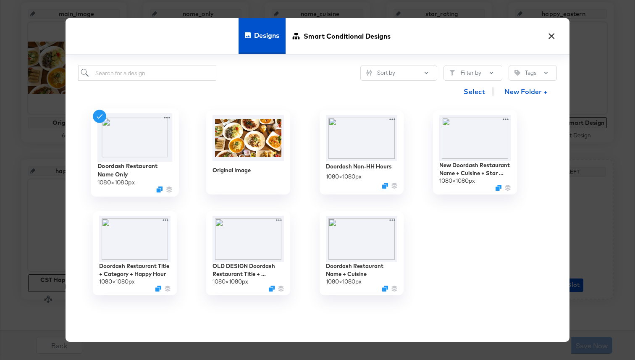
click at [165, 122] on img at bounding box center [134, 137] width 75 height 48
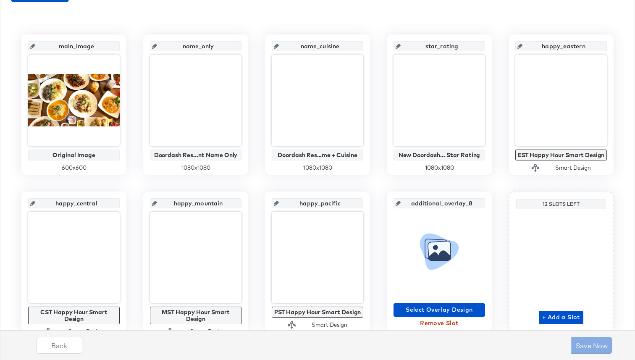
scroll to position [133, 0]
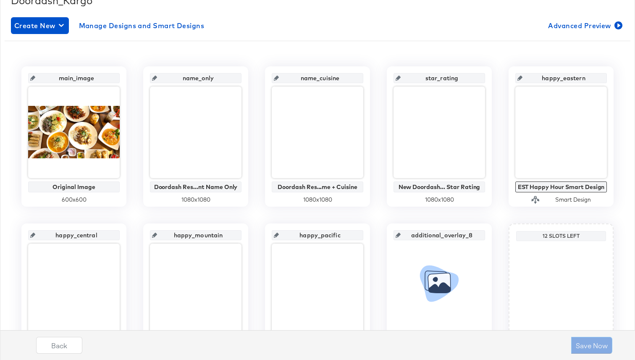
click at [180, 133] on div at bounding box center [195, 131] width 91 height 91
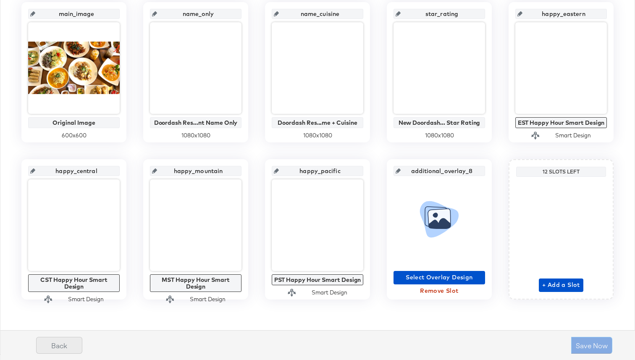
click at [55, 344] on button "Back" at bounding box center [59, 345] width 46 height 17
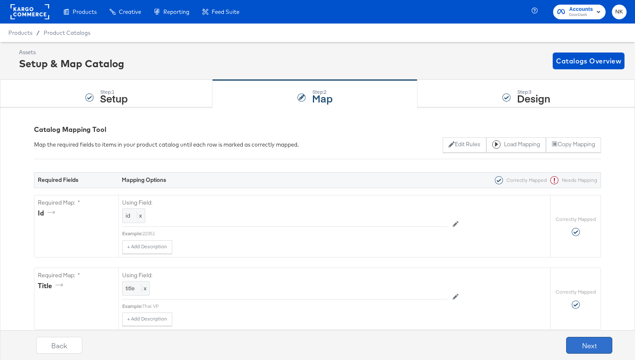
click at [586, 350] on button "Next" at bounding box center [589, 345] width 46 height 17
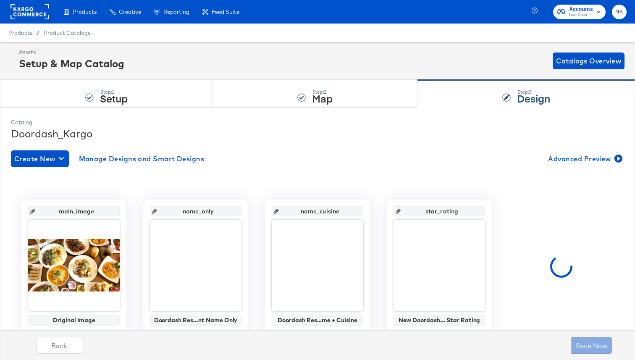
scroll to position [197, 0]
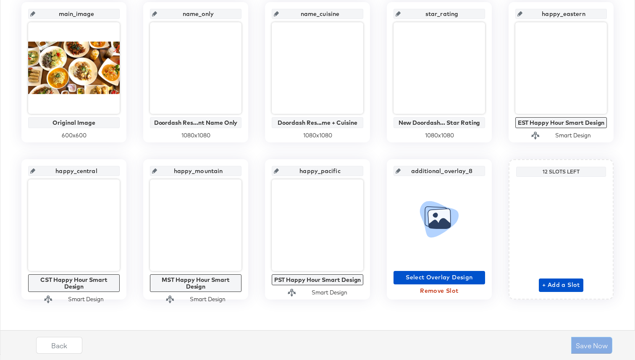
click at [449, 291] on span "Remove Slot" at bounding box center [439, 290] width 85 height 10
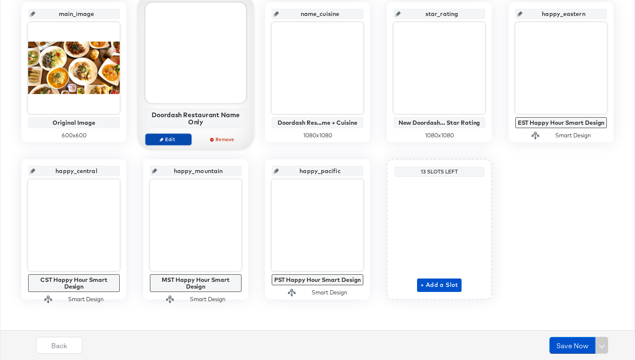
click at [178, 138] on span "Edit" at bounding box center [168, 139] width 39 height 6
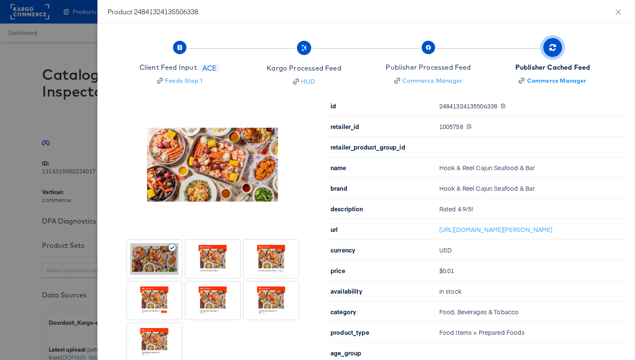
click at [217, 258] on div at bounding box center [212, 258] width 48 height 31
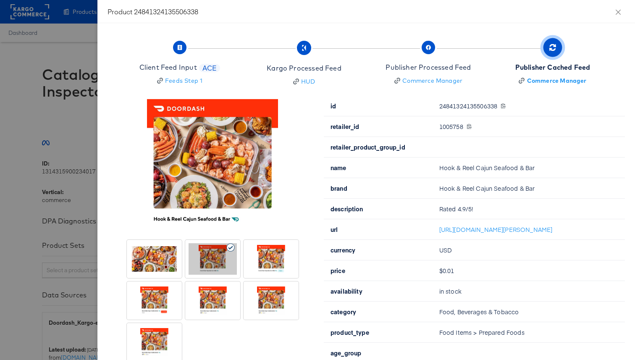
click at [246, 259] on div at bounding box center [271, 258] width 52 height 35
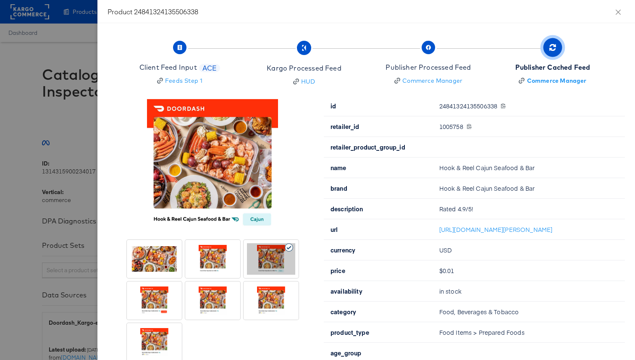
click at [217, 266] on div at bounding box center [212, 258] width 48 height 31
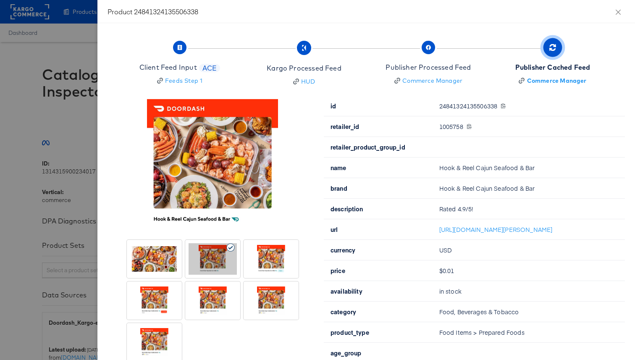
click at [168, 299] on div at bounding box center [154, 300] width 48 height 31
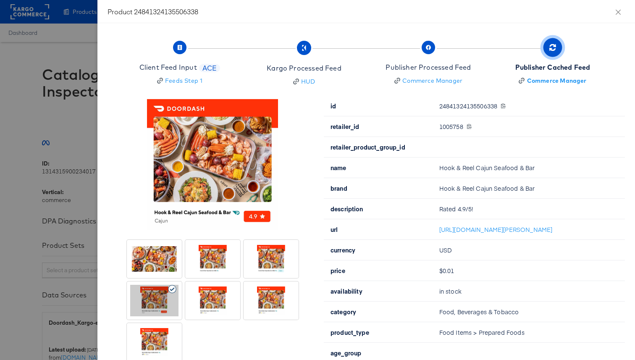
click at [202, 296] on div at bounding box center [212, 300] width 48 height 31
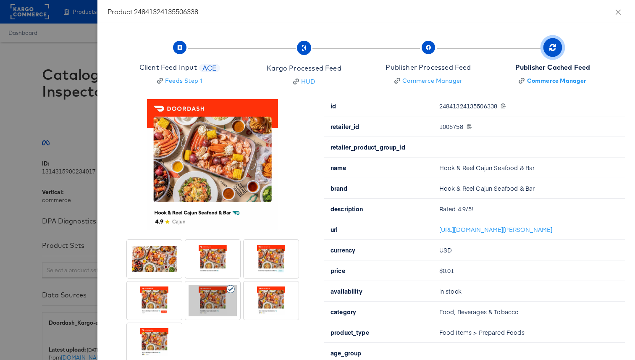
click at [251, 299] on div at bounding box center [271, 300] width 48 height 31
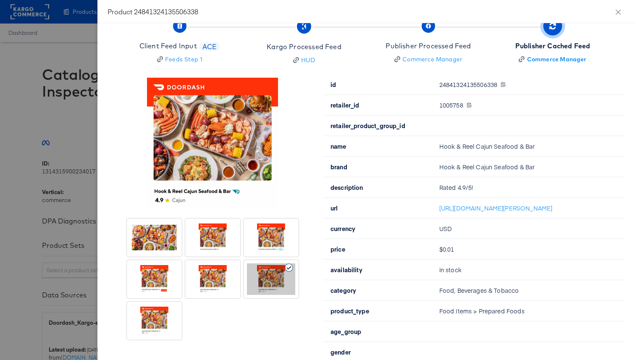
scroll to position [22, 0]
click at [157, 321] on div at bounding box center [154, 319] width 48 height 31
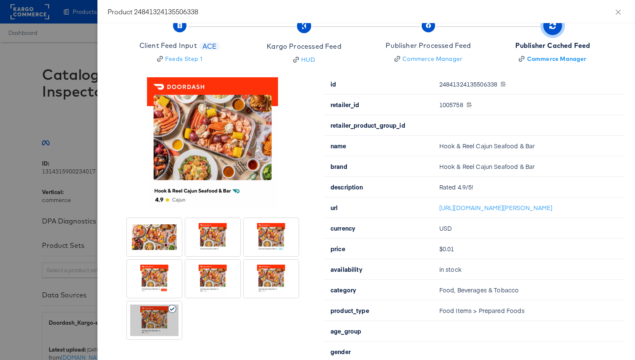
click at [172, 272] on div at bounding box center [173, 268] width 10 height 10
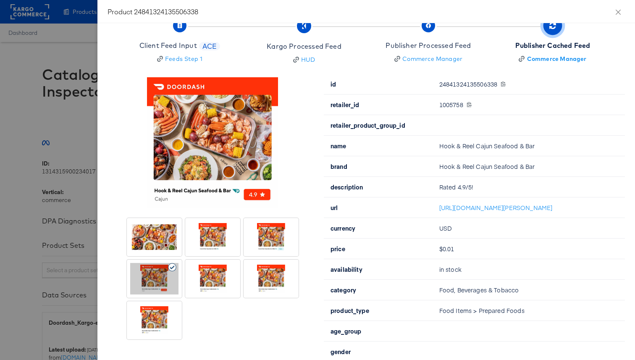
click at [218, 272] on div at bounding box center [212, 278] width 48 height 31
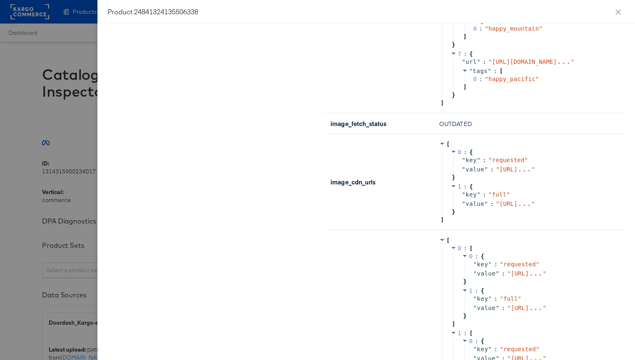
scroll to position [859, 0]
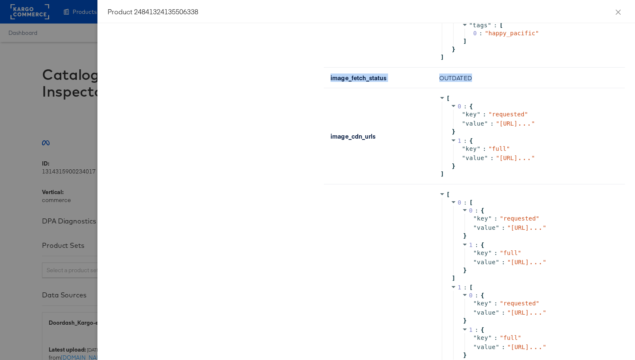
drag, startPoint x: 459, startPoint y: 131, endPoint x: 329, endPoint y: 132, distance: 130.5
click at [327, 88] on tr "image_fetch_status OUTDATED" at bounding box center [474, 78] width 301 height 21
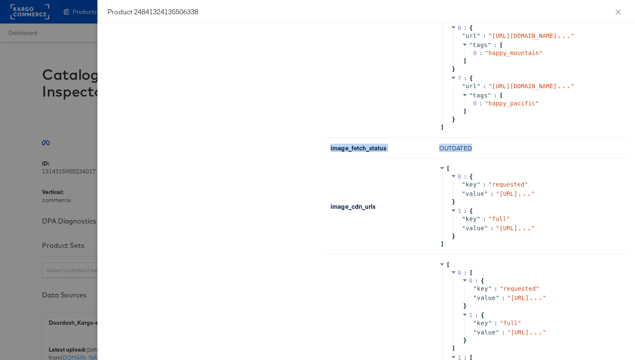
scroll to position [817, 0]
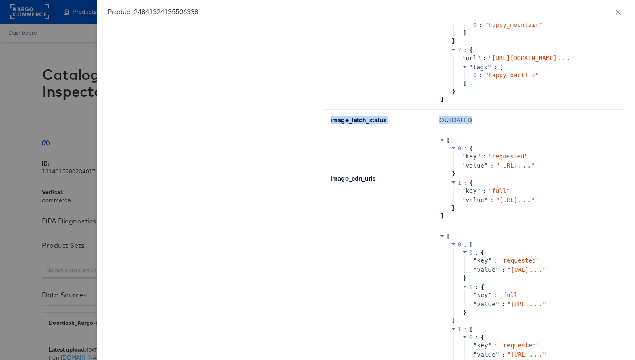
copy tr "image_fetch_status OUTDATED"
click at [357, 124] on b "image_fetch_status" at bounding box center [358, 119] width 56 height 8
drag, startPoint x: 464, startPoint y: 172, endPoint x: 417, endPoint y: 171, distance: 46.6
click at [432, 130] on td "OUTDATED" at bounding box center [528, 120] width 192 height 21
copy td "OUTDATED"
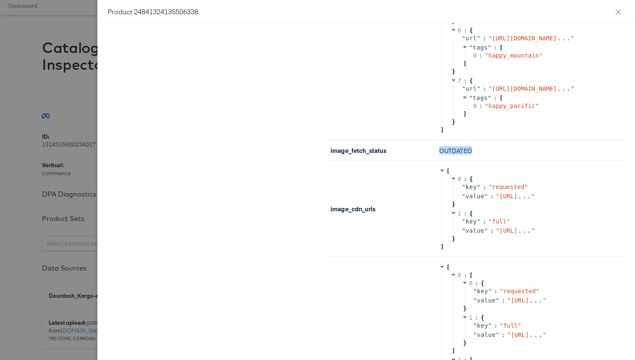
scroll to position [778, 0]
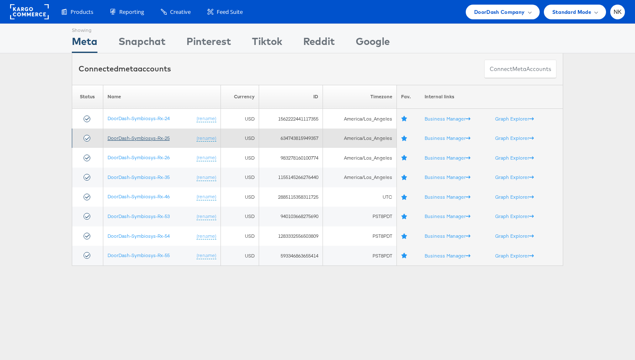
click at [144, 137] on link "DoorDash-Symbiosys-Rx-25" at bounding box center [138, 138] width 62 height 6
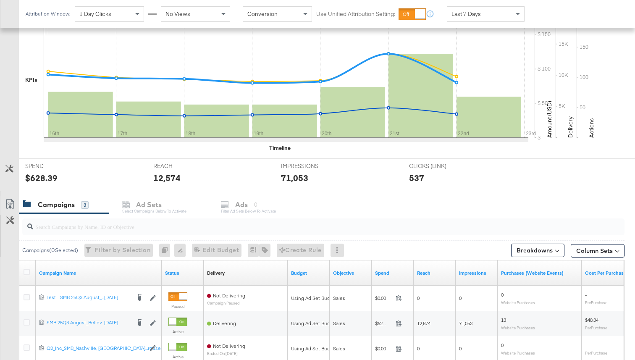
scroll to position [202, 0]
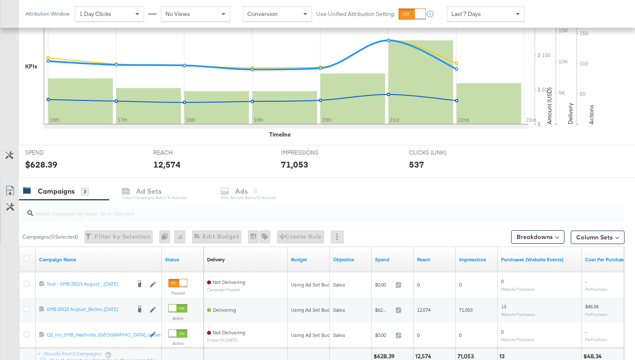
click at [93, 212] on input "search" at bounding box center [301, 209] width 537 height 16
paste input "120235831045430749"
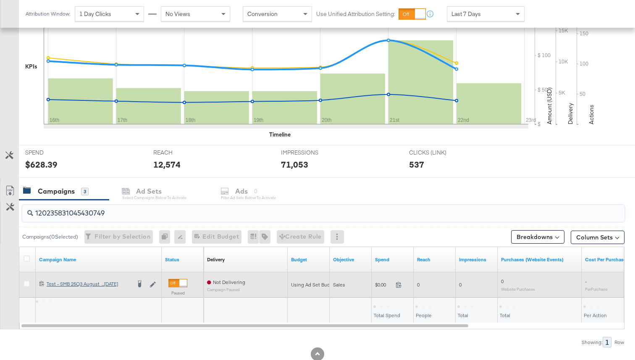
type input "120235831045430749"
click at [109, 280] on div "Test - SMB 25Q3 August_Bellevue_Multi_Carousel_08.01.2025 Test - SMB 25Q3 Augus…" at bounding box center [89, 283] width 84 height 7
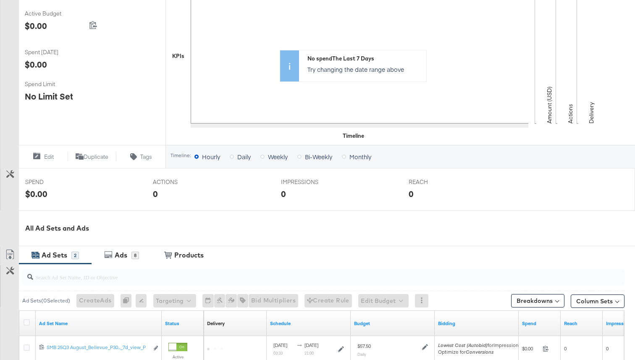
scroll to position [253, 0]
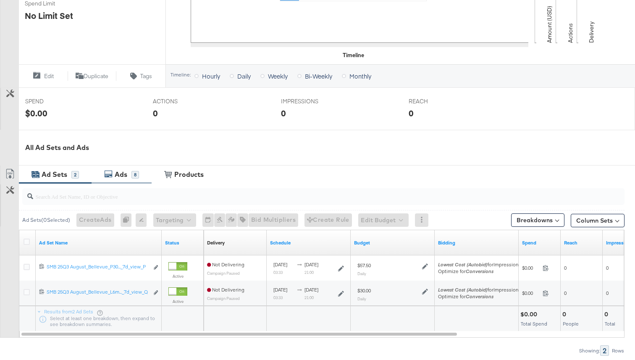
click at [132, 175] on div "8" at bounding box center [135, 175] width 8 height 8
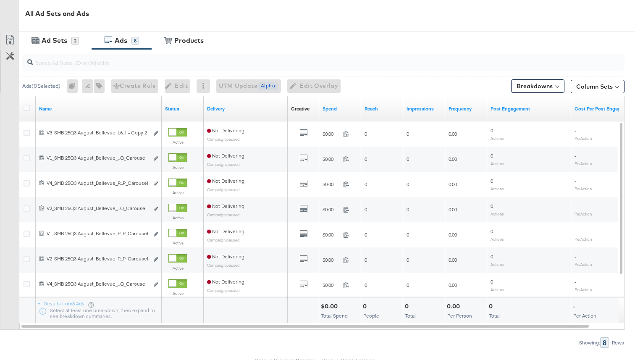
scroll to position [389, 0]
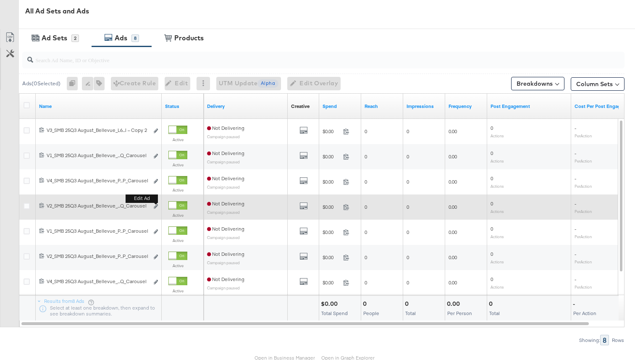
click at [157, 202] on div "Edit ad" at bounding box center [154, 206] width 10 height 9
click at [157, 205] on icon "link" at bounding box center [156, 206] width 4 height 5
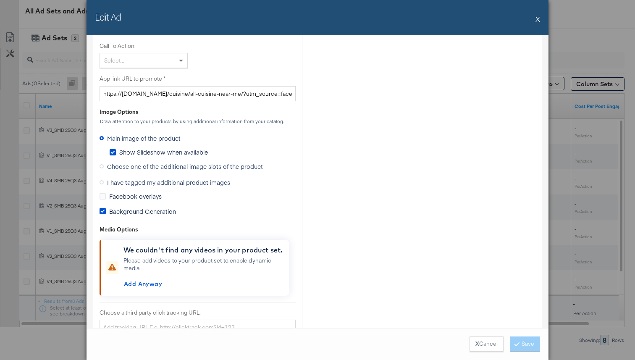
scroll to position [753, 0]
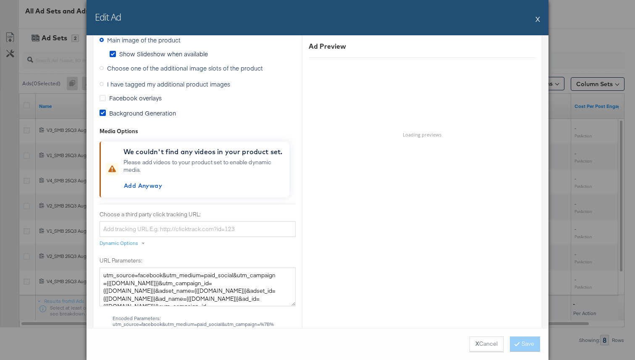
click at [159, 86] on span "I have tagged my additional product images" at bounding box center [168, 84] width 123 height 8
click at [0, 0] on input "I have tagged my additional product images" at bounding box center [0, 0] width 0 height 0
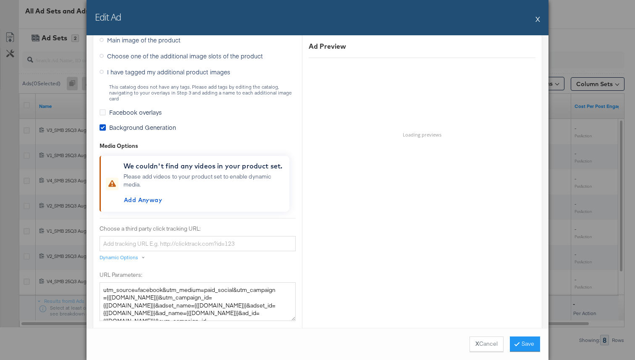
click at [133, 59] on span "Choose one of the additional image slots of the product" at bounding box center [185, 56] width 156 height 8
click at [0, 0] on input "Choose one of the additional image slots of the product" at bounding box center [0, 0] width 0 height 0
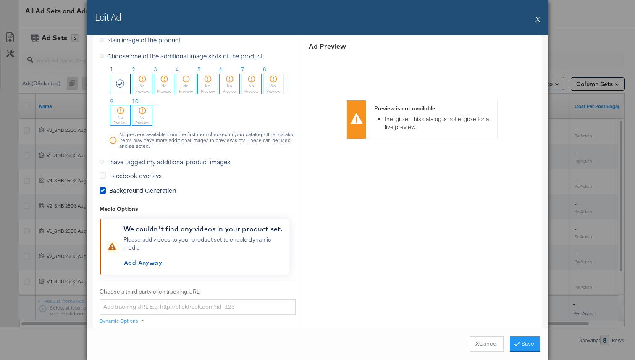
click at [122, 158] on span "I have tagged my additional product images" at bounding box center [168, 161] width 123 height 8
click at [0, 0] on input "I have tagged my additional product images" at bounding box center [0, 0] width 0 height 0
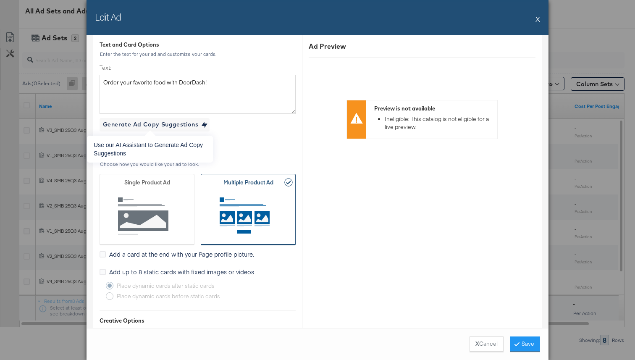
scroll to position [0, 0]
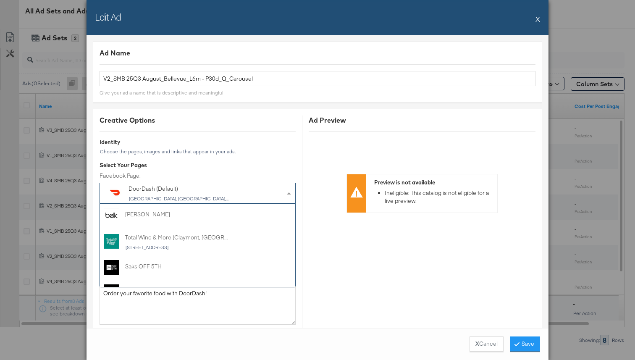
click at [199, 189] on div "DoorDash (Default)" at bounding box center [179, 189] width 102 height 8
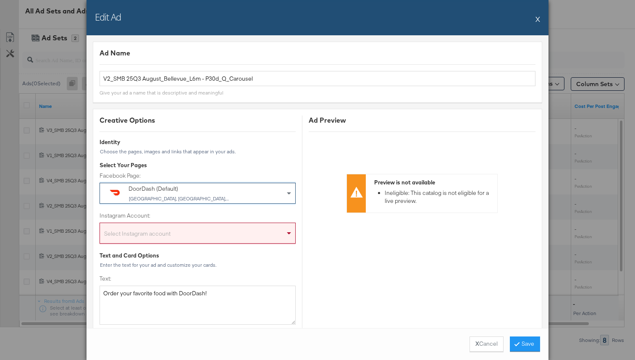
click at [194, 228] on div "Select Instagram account" at bounding box center [197, 234] width 195 height 17
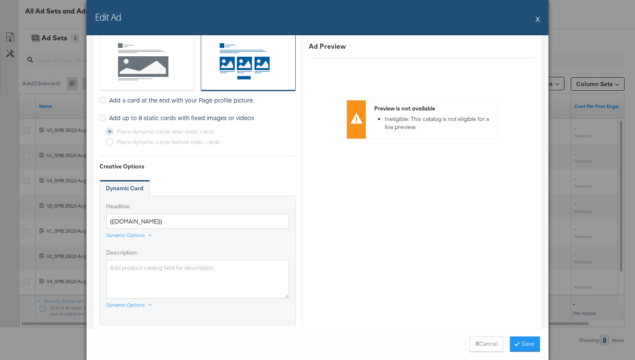
scroll to position [402, 0]
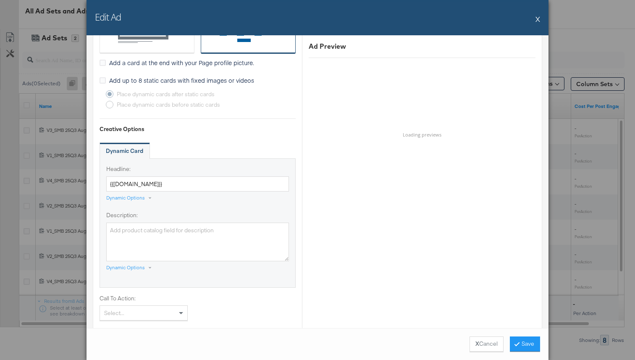
click at [207, 157] on div "Dynamic Card" at bounding box center [197, 150] width 196 height 17
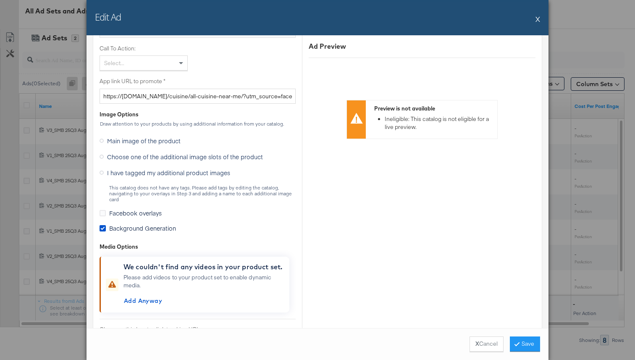
scroll to position [674, 0]
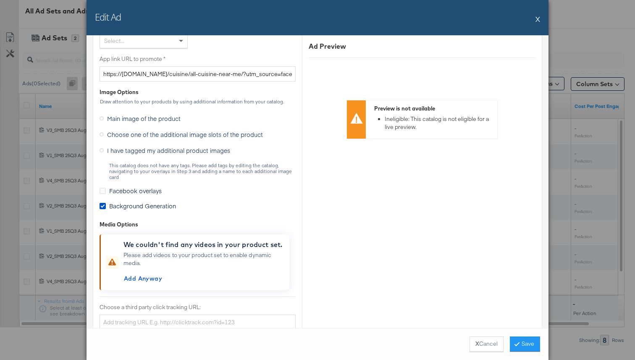
click at [185, 138] on span "Choose one of the additional image slots of the product" at bounding box center [185, 134] width 156 height 8
click at [0, 0] on input "Choose one of the additional image slots of the product" at bounding box center [0, 0] width 0 height 0
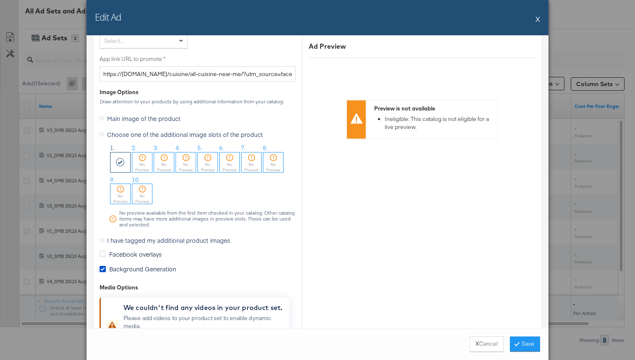
click at [141, 238] on span "I have tagged my additional product images" at bounding box center [168, 240] width 123 height 8
click at [0, 0] on input "I have tagged my additional product images" at bounding box center [0, 0] width 0 height 0
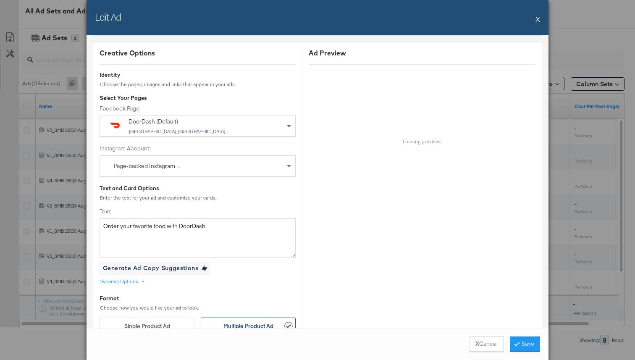
scroll to position [0, 0]
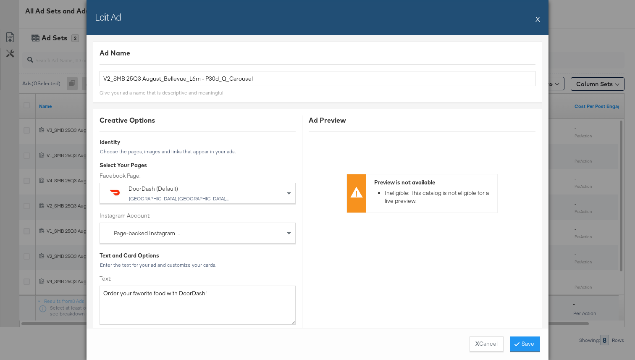
click at [541, 16] on div "Edit Ad X" at bounding box center [317, 17] width 462 height 35
click at [539, 17] on button "X" at bounding box center [537, 18] width 5 height 17
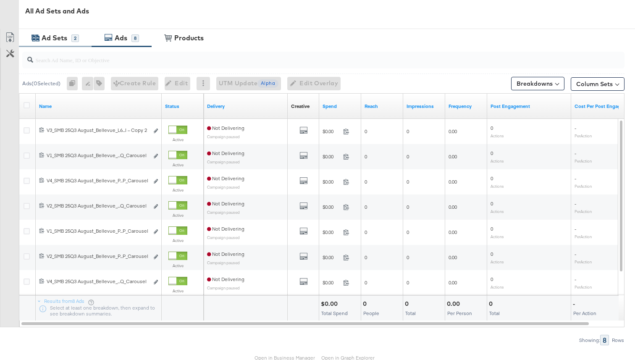
click at [44, 40] on div "Ad Sets" at bounding box center [55, 38] width 26 height 10
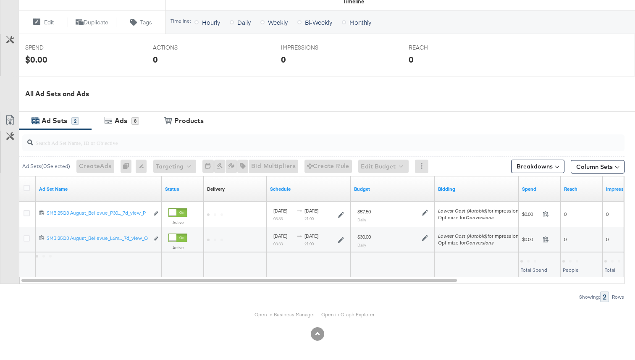
scroll to position [306, 0]
click at [123, 132] on input "search" at bounding box center [301, 139] width 537 height 16
click at [118, 123] on div "Ads" at bounding box center [121, 121] width 13 height 10
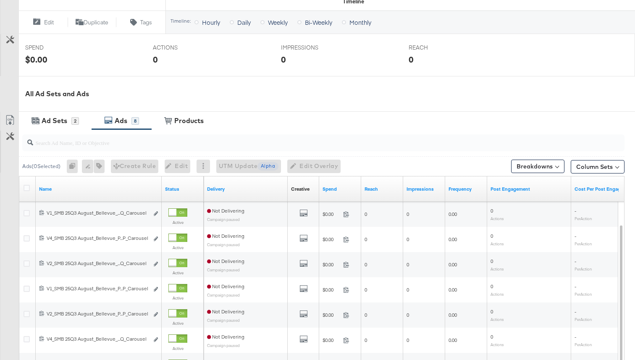
scroll to position [432, 0]
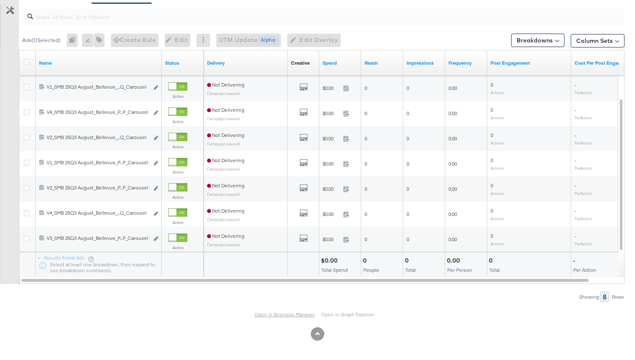
click at [269, 312] on link "Open in Business Manager" at bounding box center [284, 314] width 60 height 6
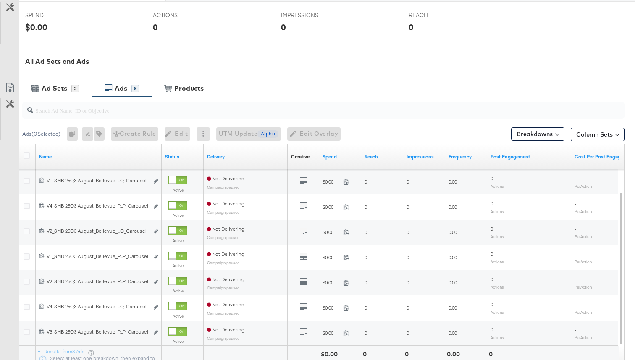
scroll to position [289, 0]
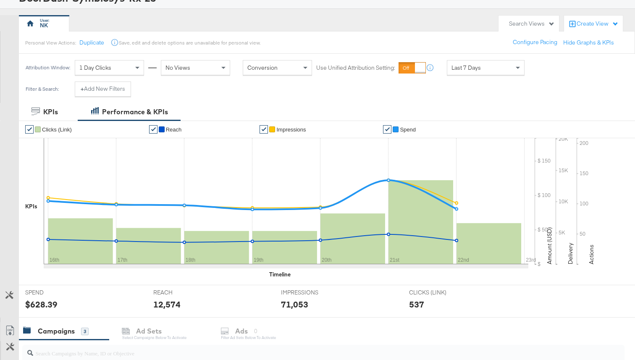
scroll to position [277, 0]
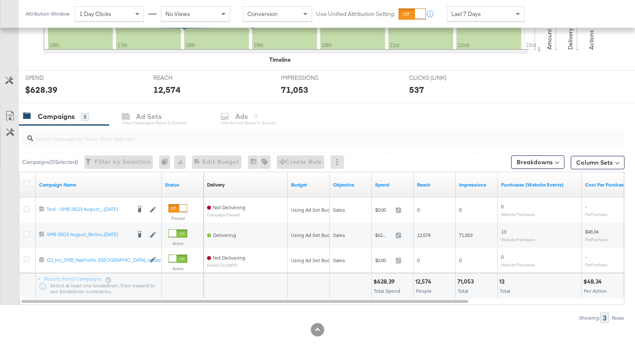
click at [116, 140] on input "search" at bounding box center [301, 135] width 537 height 16
paste input "120235831045430749"
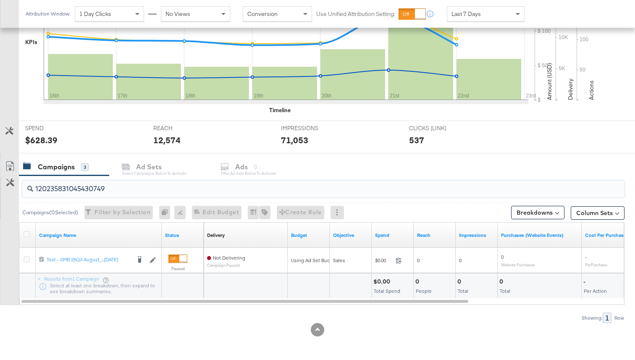
scroll to position [252, 0]
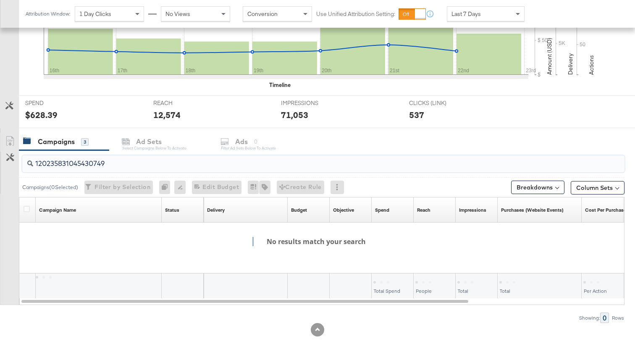
paste input "120235831045430749"
type input "120235831045430749 120235831045430749"
drag, startPoint x: 321, startPoint y: 165, endPoint x: 0, endPoint y: 163, distance: 320.6
click at [0, 163] on div "120235831045430749 120235831045430749 Campaigns ( 0 Selected) Filter by Selecti…" at bounding box center [312, 236] width 624 height 172
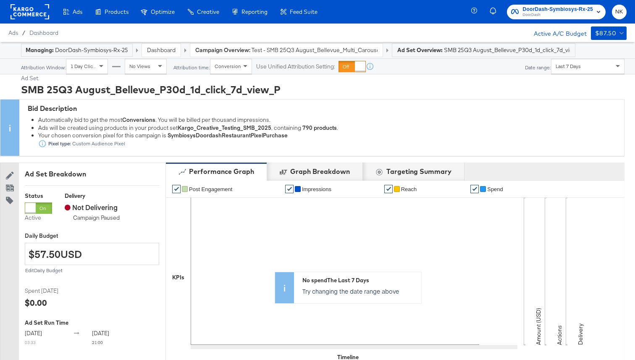
scroll to position [405, 0]
